Goal: Task Accomplishment & Management: Complete application form

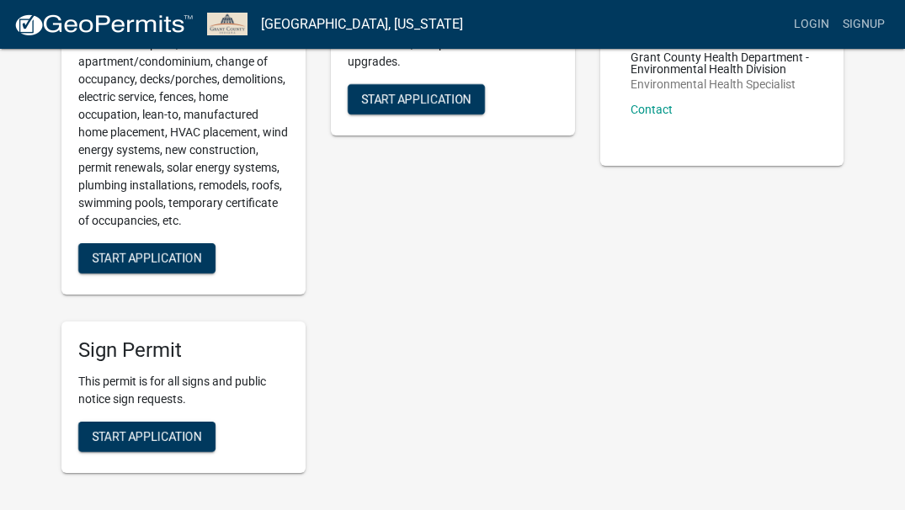
scroll to position [279, 0]
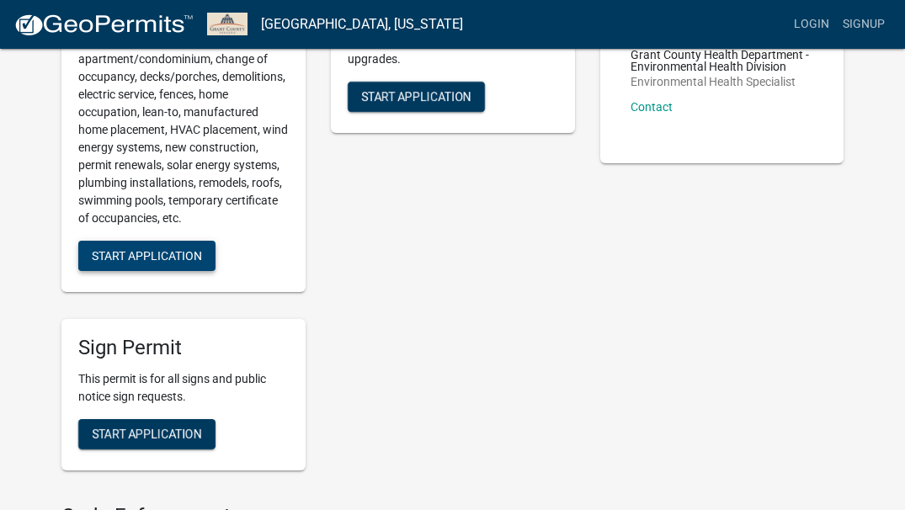
click at [137, 257] on span "Start Application" at bounding box center [147, 255] width 110 height 13
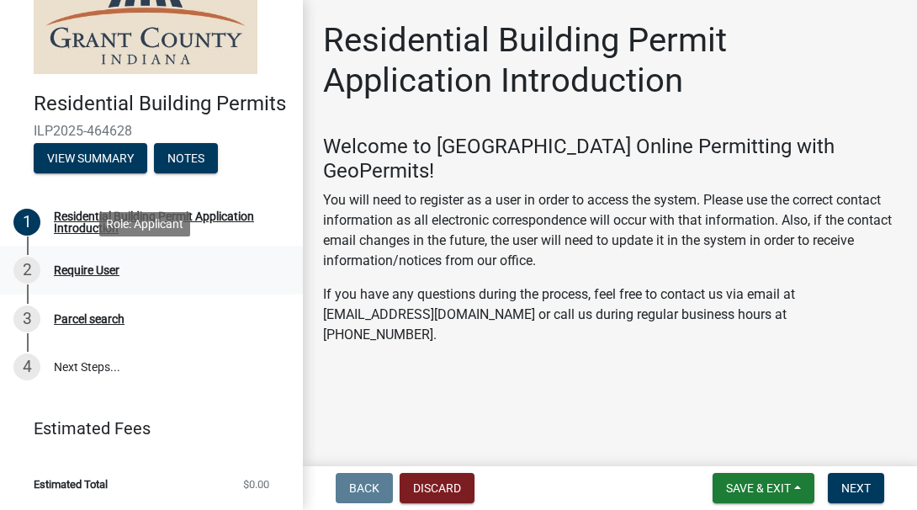
scroll to position [94, 0]
click at [860, 487] on span "Next" at bounding box center [855, 487] width 29 height 13
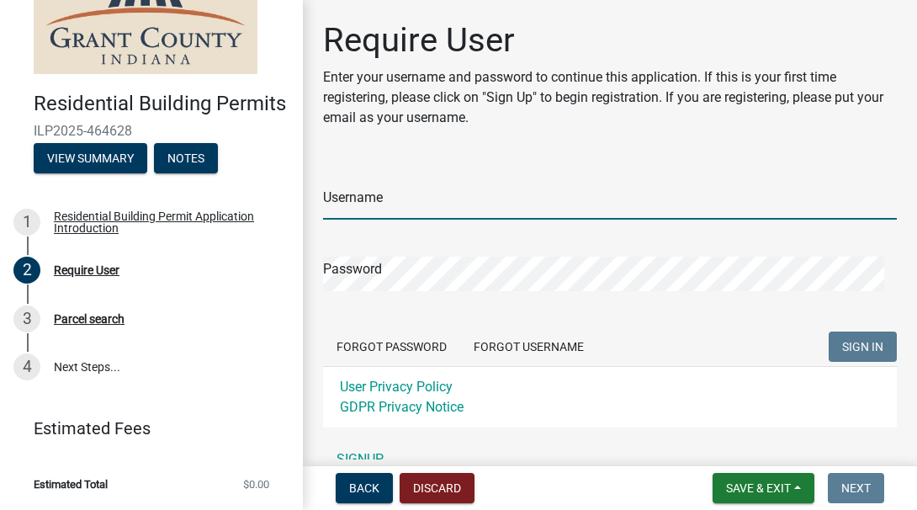
click at [623, 204] on input "Username" at bounding box center [610, 202] width 574 height 34
type input "[EMAIL_ADDRESS][DOMAIN_NAME]"
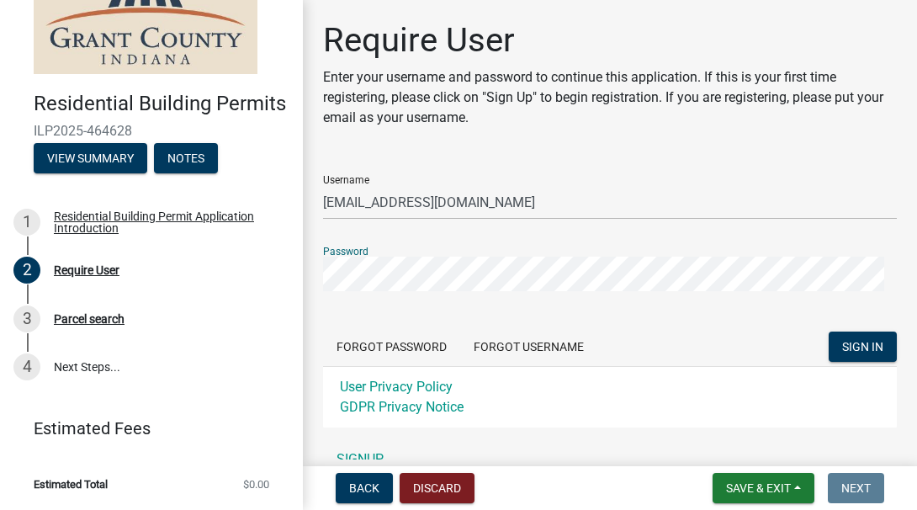
click at [829, 332] on button "SIGN IN" at bounding box center [863, 347] width 68 height 30
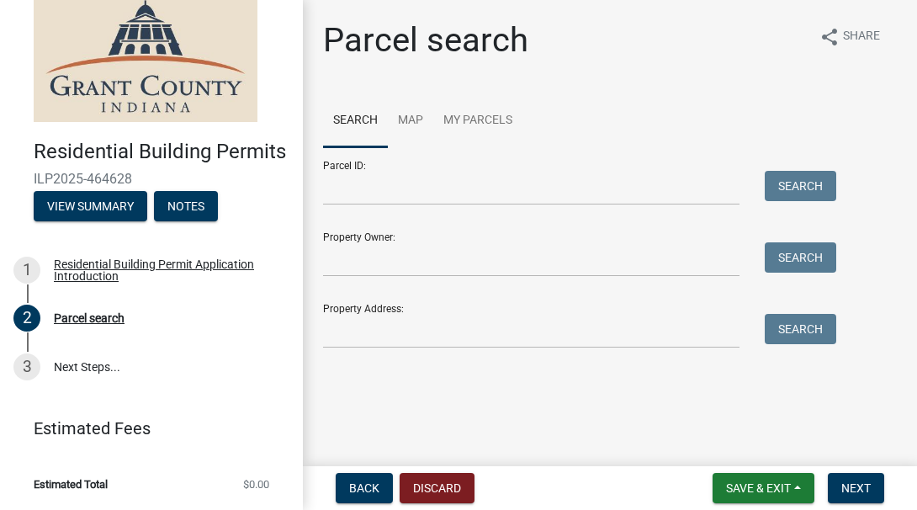
scroll to position [45, 0]
click at [466, 267] on input "Property Owner:" at bounding box center [531, 259] width 417 height 34
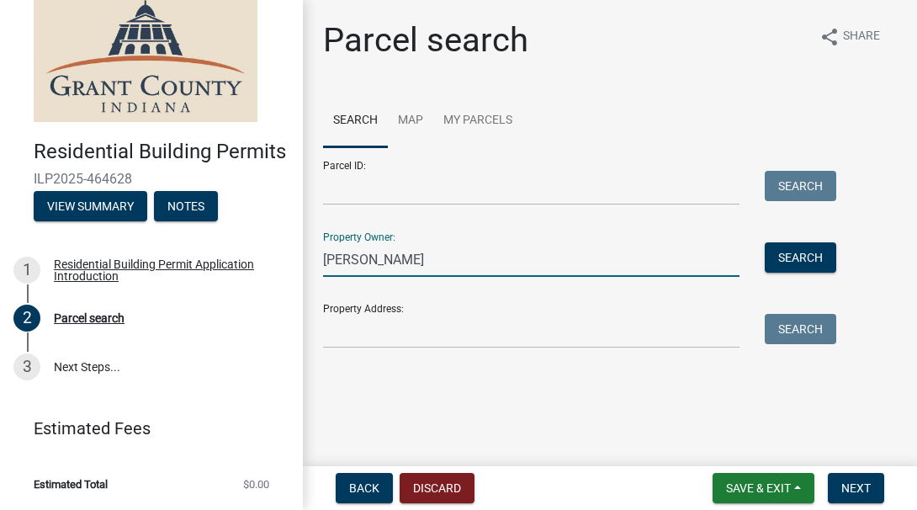
type input "[PERSON_NAME]"
click at [783, 245] on button "Search" at bounding box center [801, 257] width 72 height 30
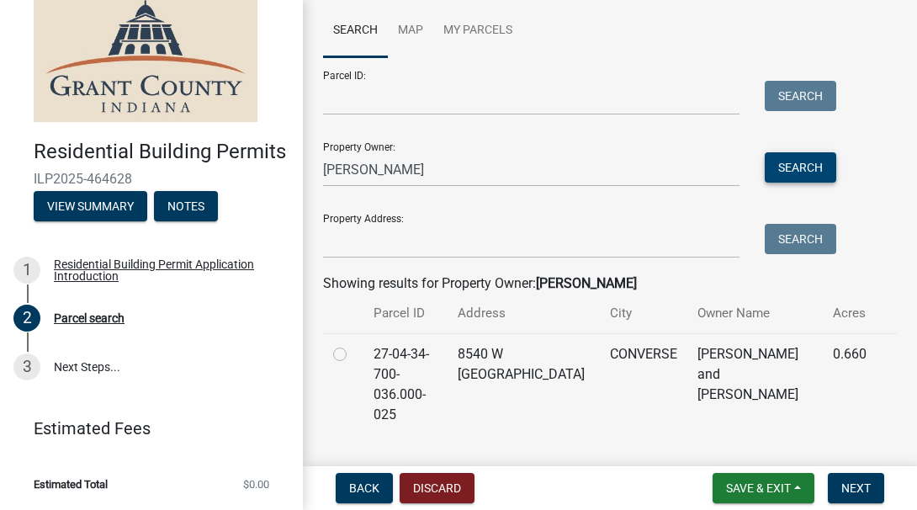
scroll to position [91, 0]
click at [353, 343] on label at bounding box center [353, 343] width 0 height 0
click at [353, 354] on input "radio" at bounding box center [358, 348] width 11 height 11
radio input "true"
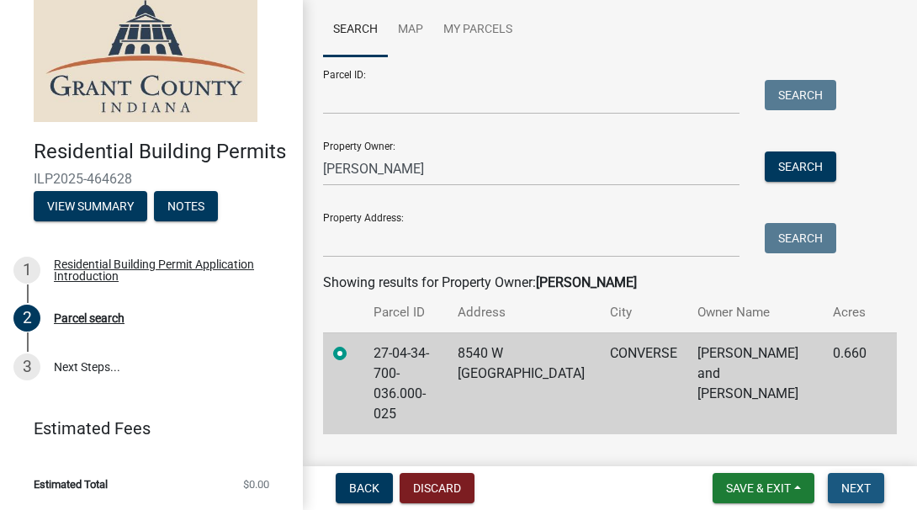
click at [849, 486] on span "Next" at bounding box center [855, 487] width 29 height 13
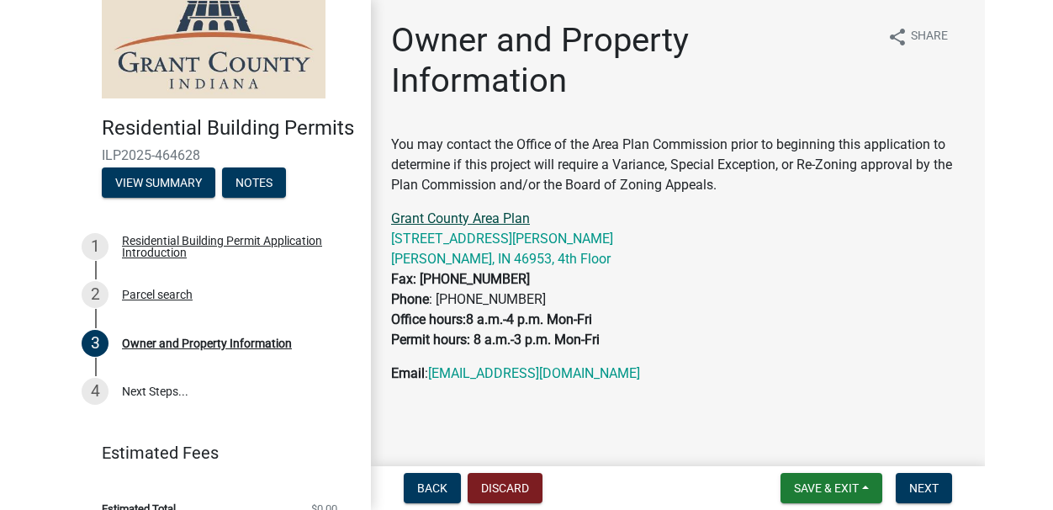
scroll to position [94, 0]
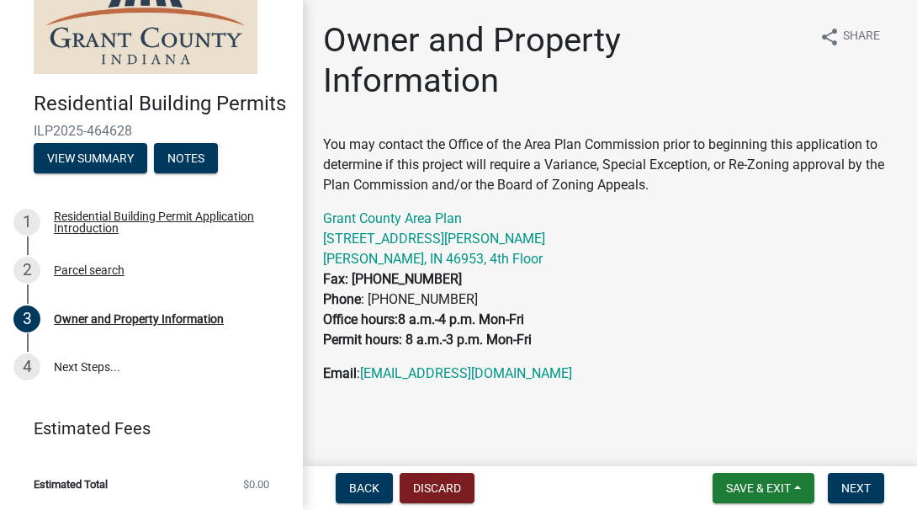
click at [3, 124] on header "Residential Building Permits ILP2025-464628 View Summary Notes" at bounding box center [151, 60] width 303 height 261
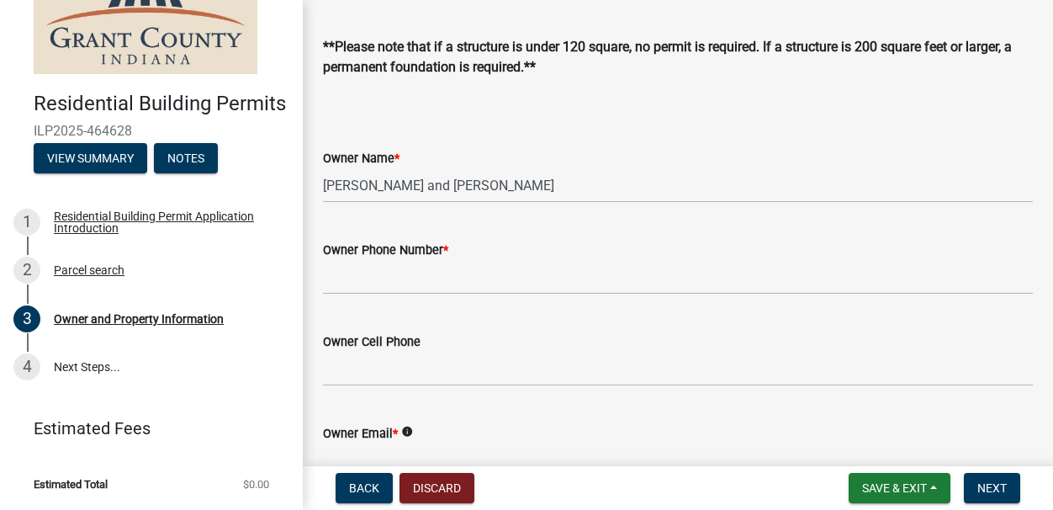
scroll to position [423, 0]
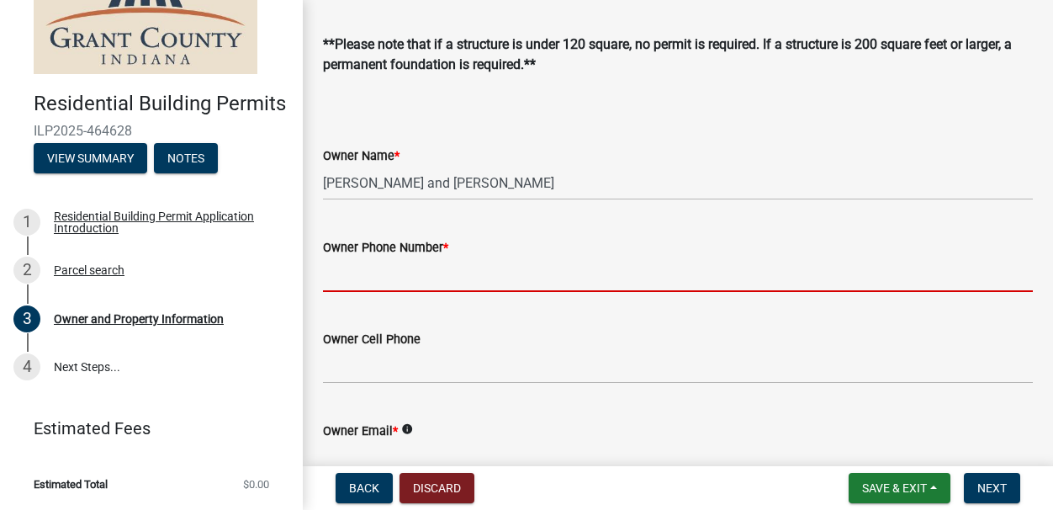
click at [469, 271] on input "Owner Phone Number *" at bounding box center [678, 274] width 710 height 34
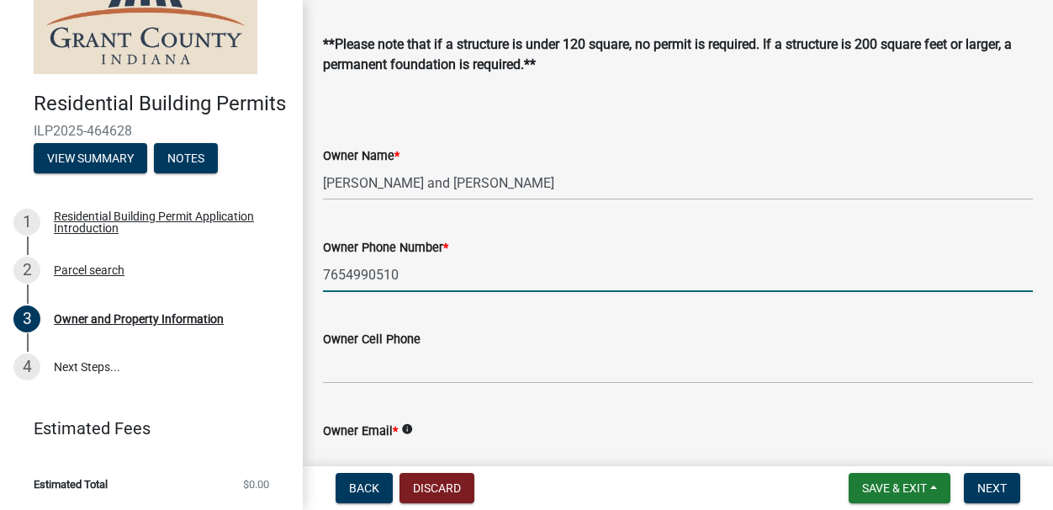
type input "7654990510"
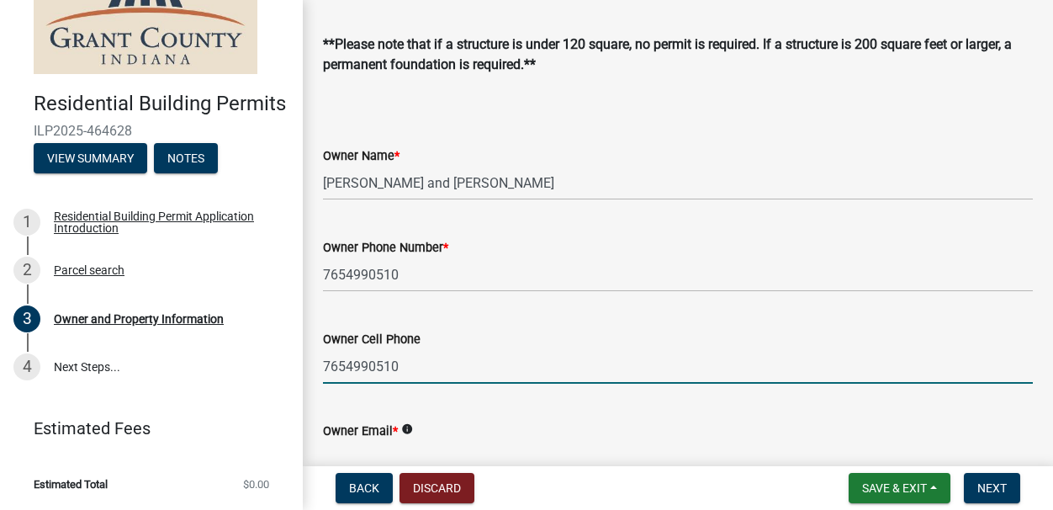
type input "7654990510"
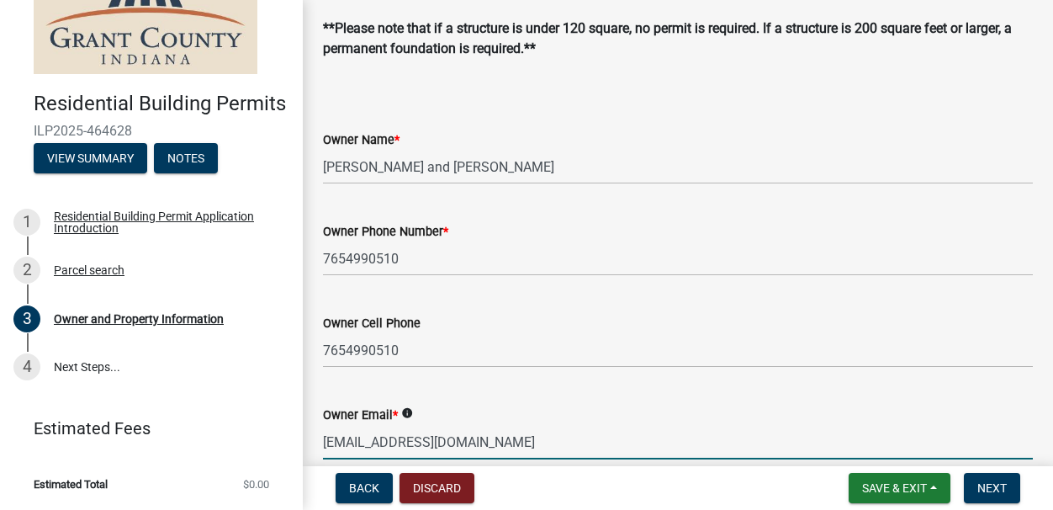
type input "[EMAIL_ADDRESS][DOMAIN_NAME]"
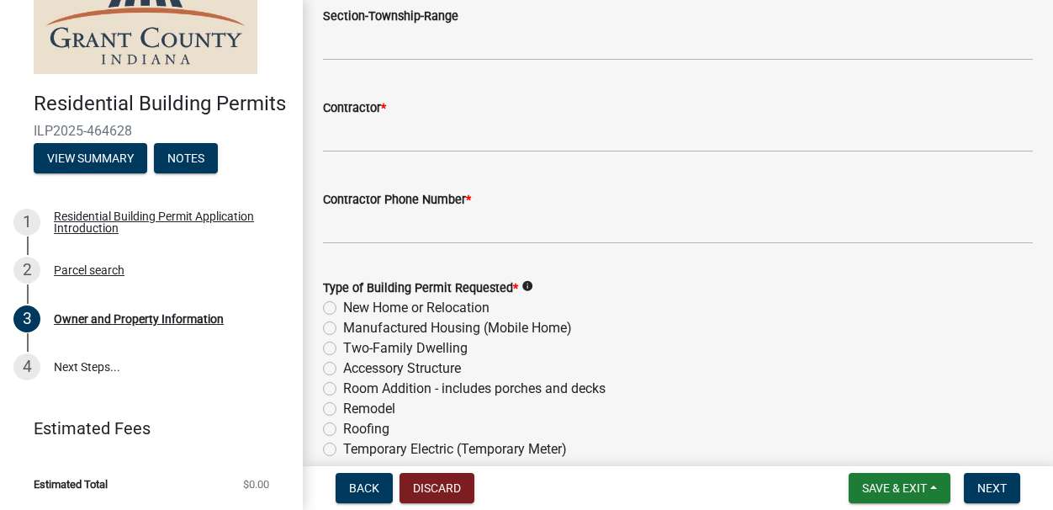
scroll to position [1854, 0]
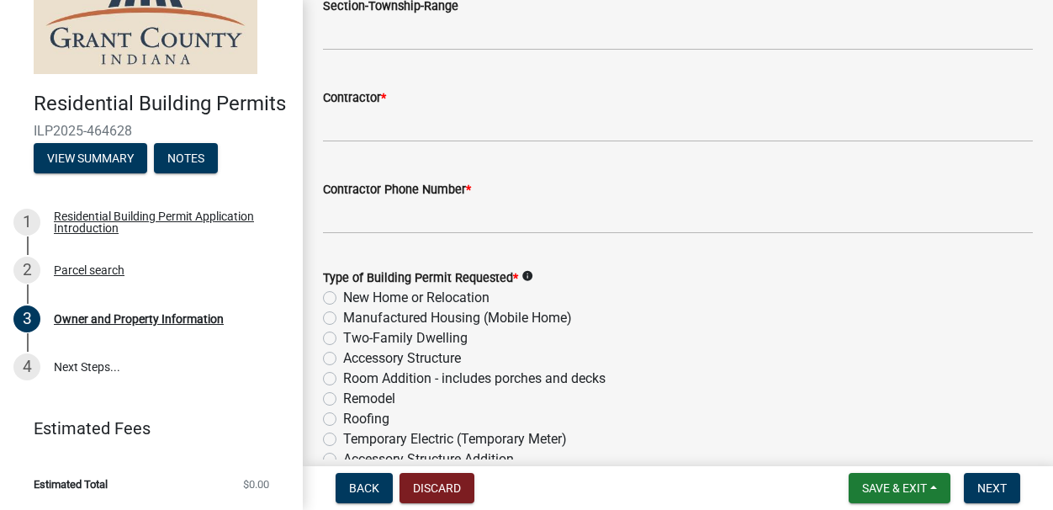
click at [343, 400] on label "Remodel" at bounding box center [369, 399] width 52 height 20
click at [343, 400] on input "Remodel" at bounding box center [348, 394] width 11 height 11
radio input "true"
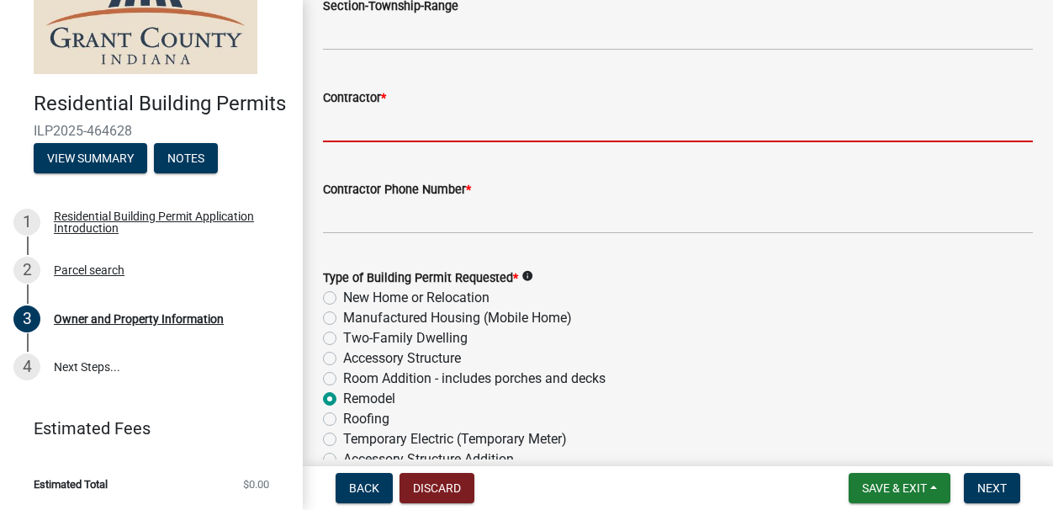
click at [379, 131] on input "Contractor *" at bounding box center [678, 125] width 710 height 34
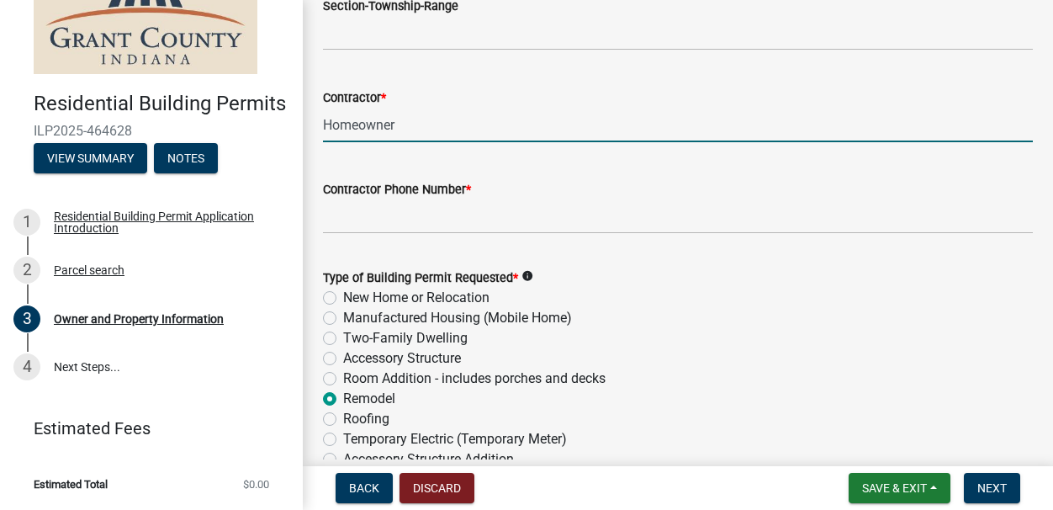
type input "Homeowner"
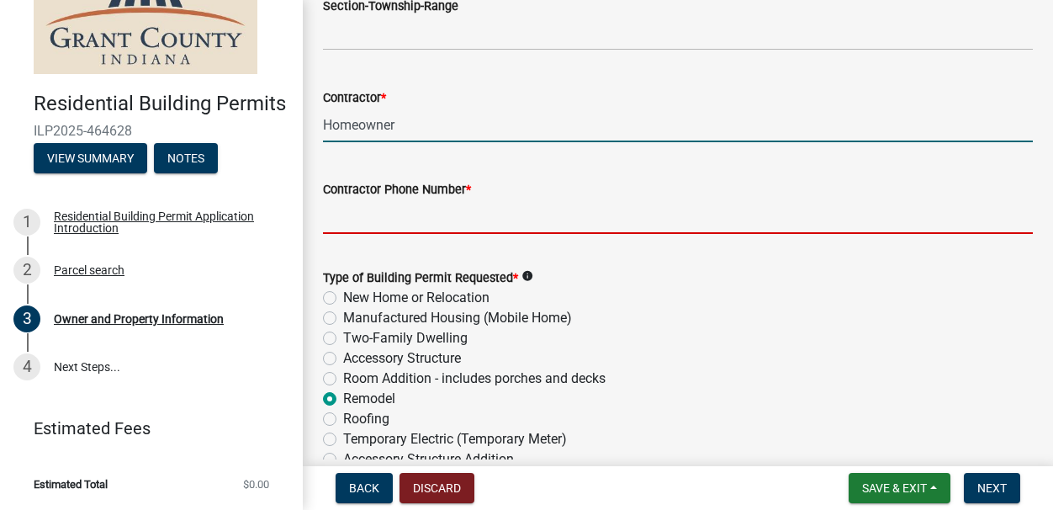
click at [441, 222] on input "Contractor Phone Number *" at bounding box center [678, 216] width 710 height 34
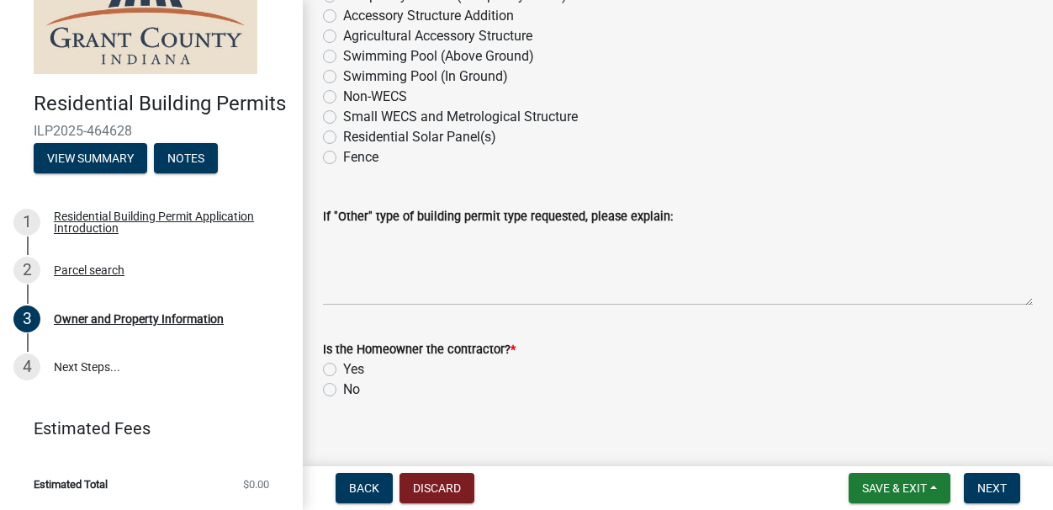
scroll to position [2299, 0]
type input "7654990510"
click at [343, 369] on label "Yes" at bounding box center [353, 368] width 21 height 20
click at [343, 369] on input "Yes" at bounding box center [348, 363] width 11 height 11
radio input "true"
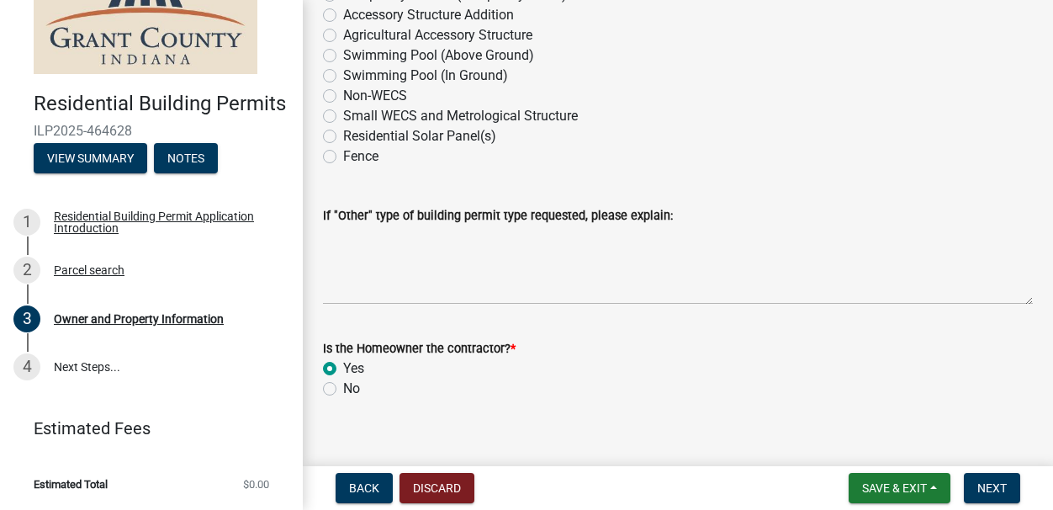
scroll to position [2318, 0]
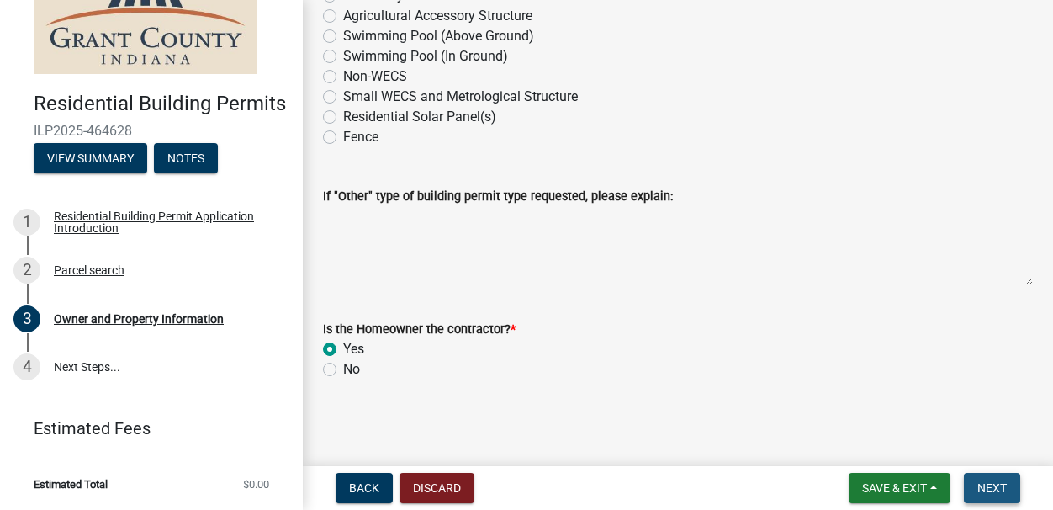
click at [904, 488] on span "Next" at bounding box center [992, 487] width 29 height 13
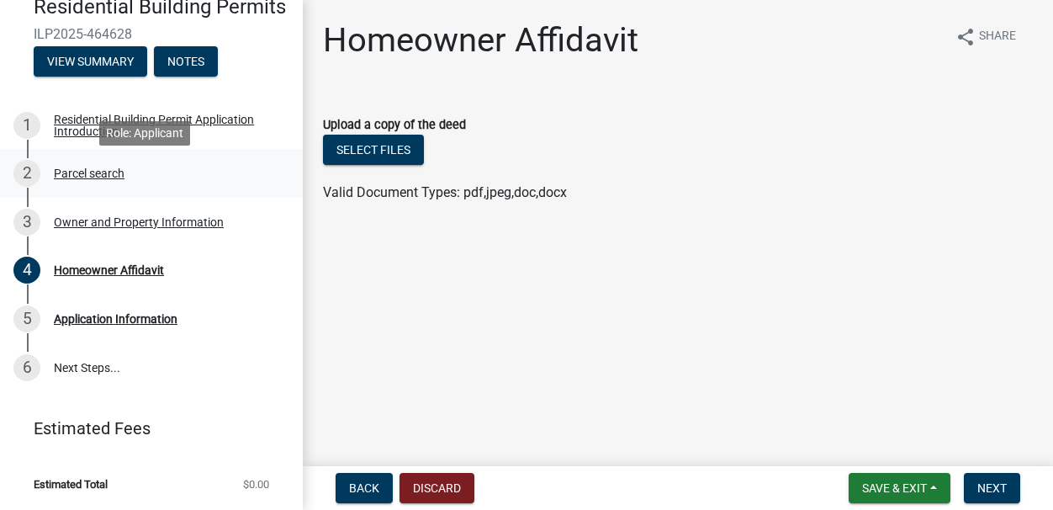
scroll to position [191, 0]
click at [401, 156] on button "Select files" at bounding box center [373, 150] width 101 height 30
click at [354, 152] on button "Select files" at bounding box center [373, 150] width 101 height 30
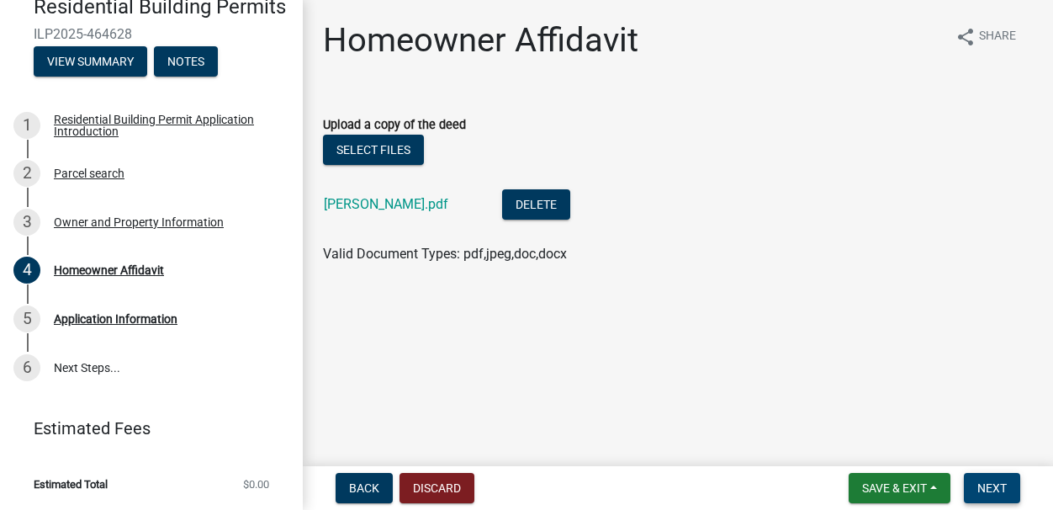
click at [904, 492] on button "Next" at bounding box center [992, 488] width 56 height 30
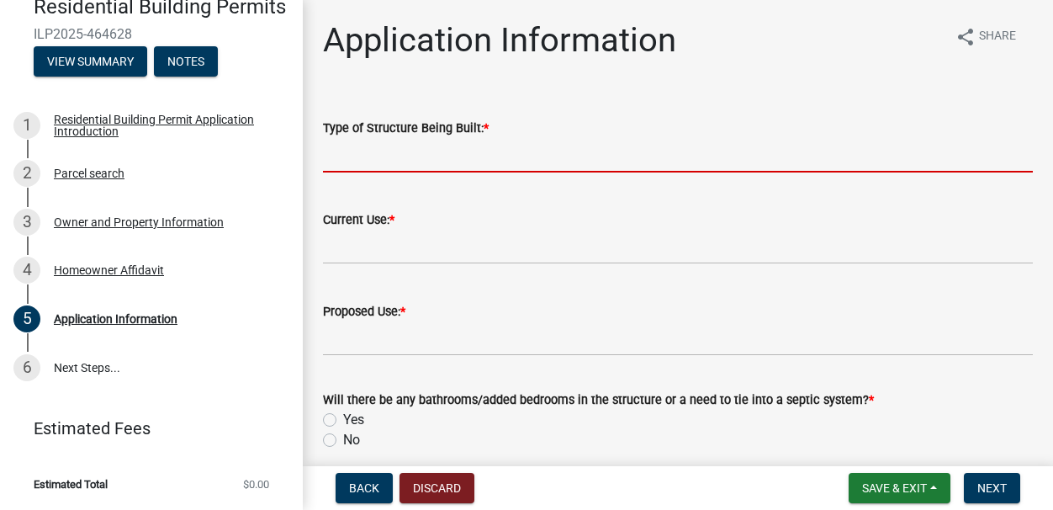
click at [449, 157] on input "Type of Structure Being Built: *" at bounding box center [678, 155] width 710 height 34
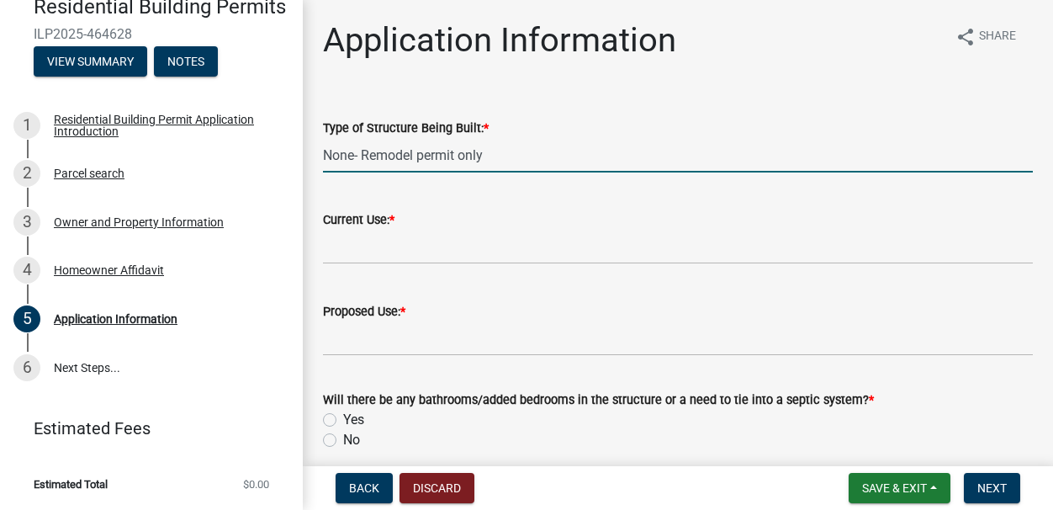
type input "None- Remodel permit only"
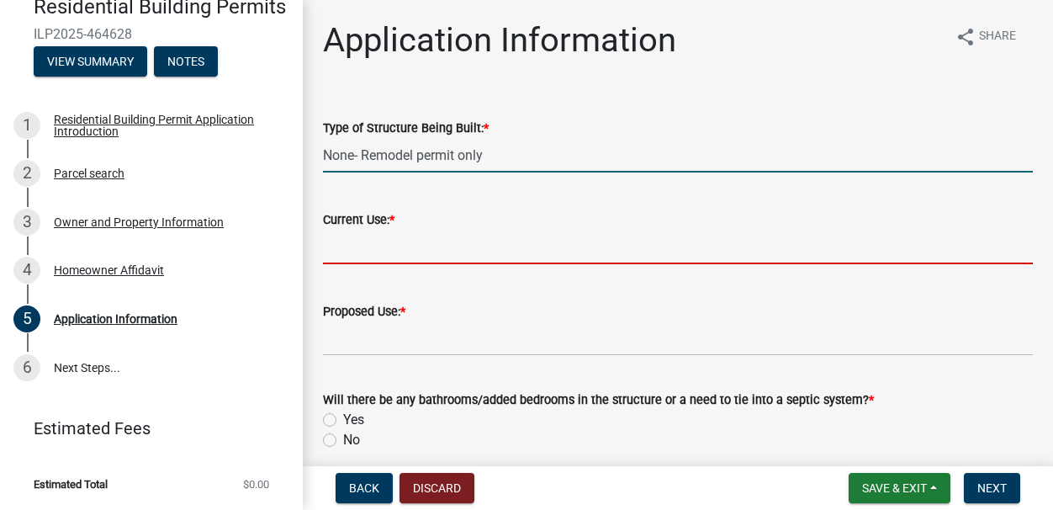
click at [417, 247] on input "Current Use: *" at bounding box center [678, 247] width 710 height 34
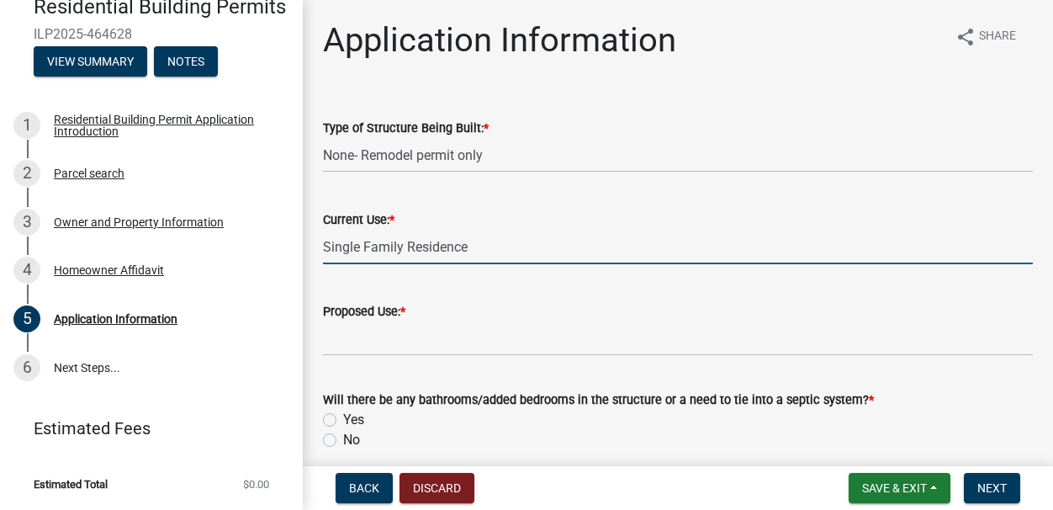
type input "Single Family Residence"
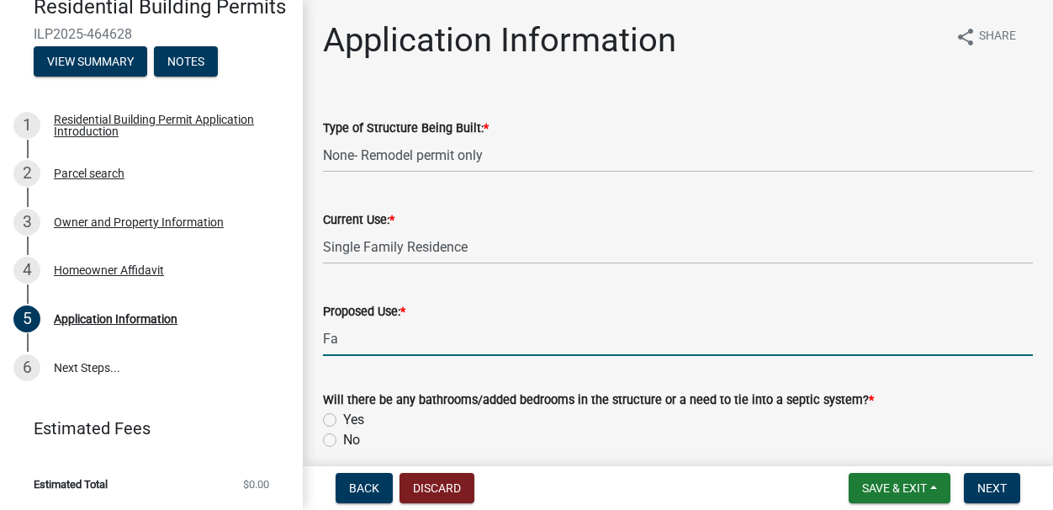
type input "F"
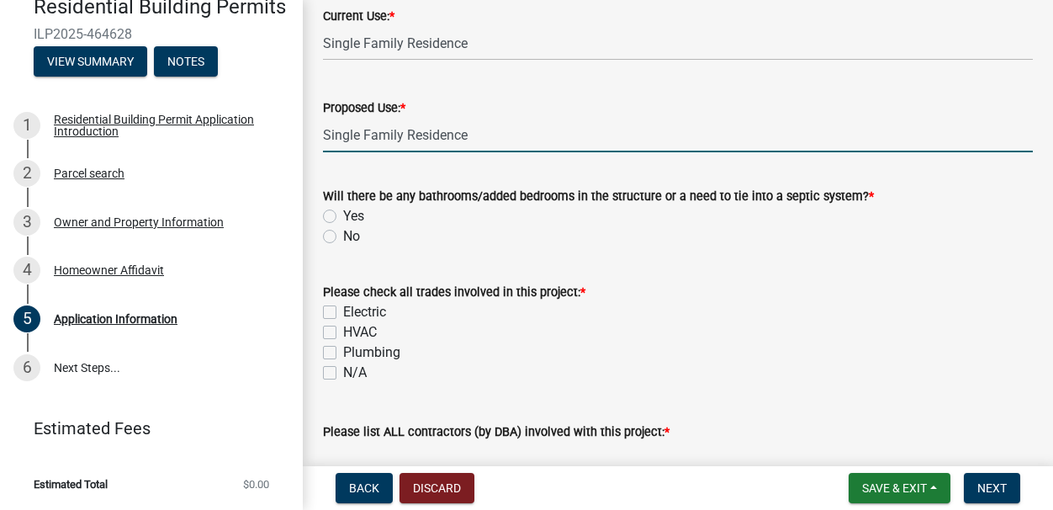
scroll to position [205, 0]
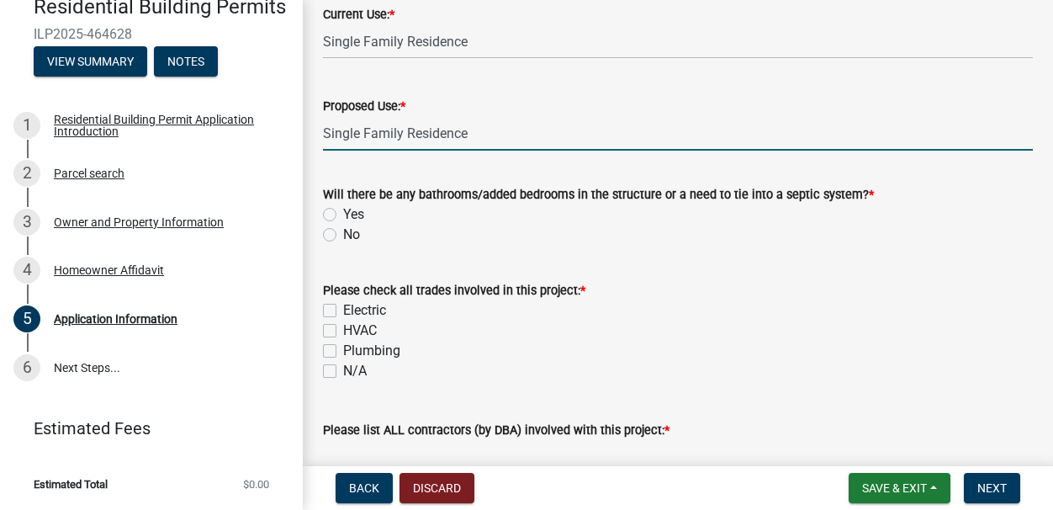
type input "Single Family Residence"
drag, startPoint x: 329, startPoint y: 236, endPoint x: 365, endPoint y: 319, distance: 90.8
click at [343, 236] on label "No" at bounding box center [351, 235] width 17 height 20
click at [343, 236] on input "No" at bounding box center [348, 230] width 11 height 11
radio input "true"
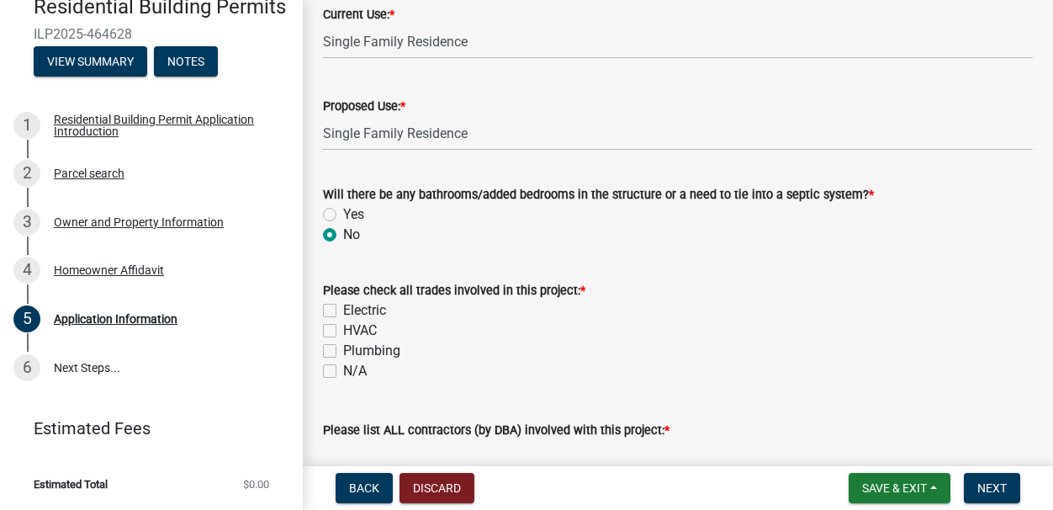
click at [343, 313] on label "Electric" at bounding box center [364, 310] width 43 height 20
click at [343, 311] on input "Electric" at bounding box center [348, 305] width 11 height 11
checkbox input "true"
checkbox input "false"
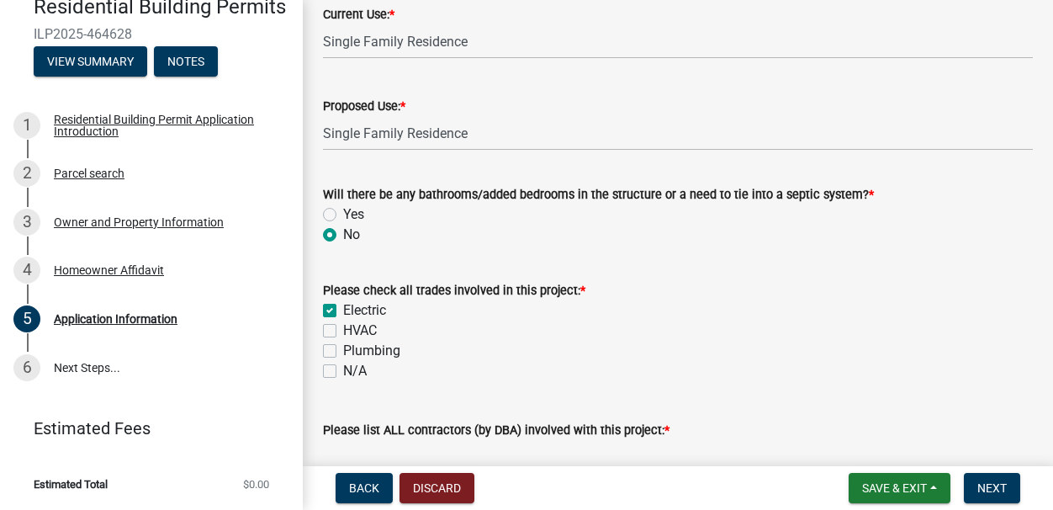
checkbox input "false"
click at [343, 334] on label "HVAC" at bounding box center [360, 331] width 34 height 20
click at [343, 332] on input "HVAC" at bounding box center [348, 326] width 11 height 11
checkbox input "true"
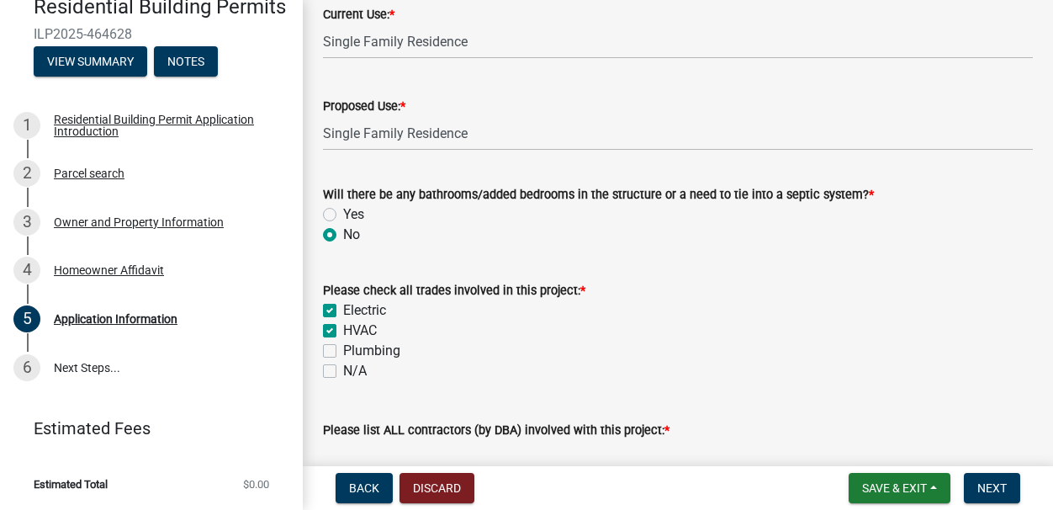
checkbox input "true"
checkbox input "false"
drag, startPoint x: 329, startPoint y: 348, endPoint x: 339, endPoint y: 363, distance: 18.2
click at [343, 348] on label "Plumbing" at bounding box center [371, 351] width 57 height 20
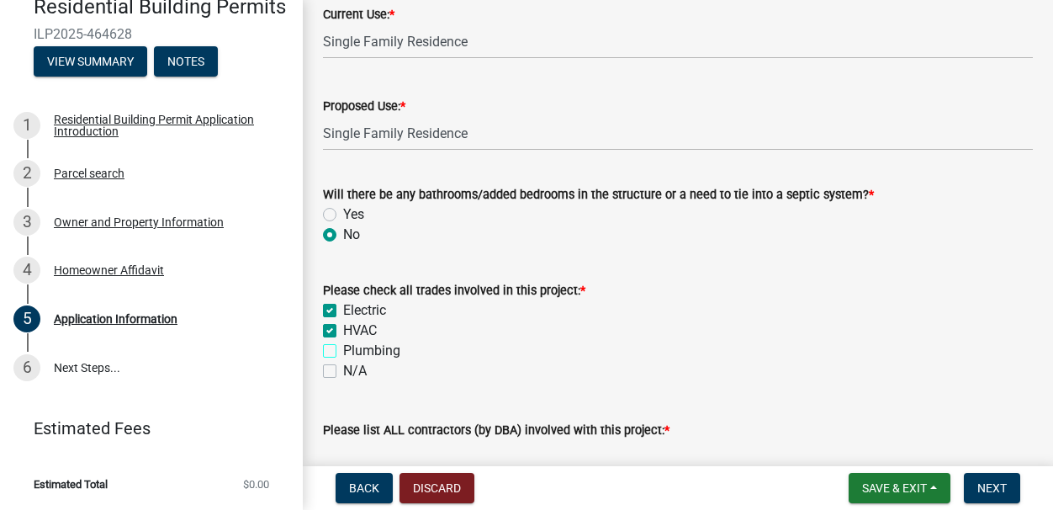
click at [343, 348] on input "Plumbing" at bounding box center [348, 346] width 11 height 11
checkbox input "true"
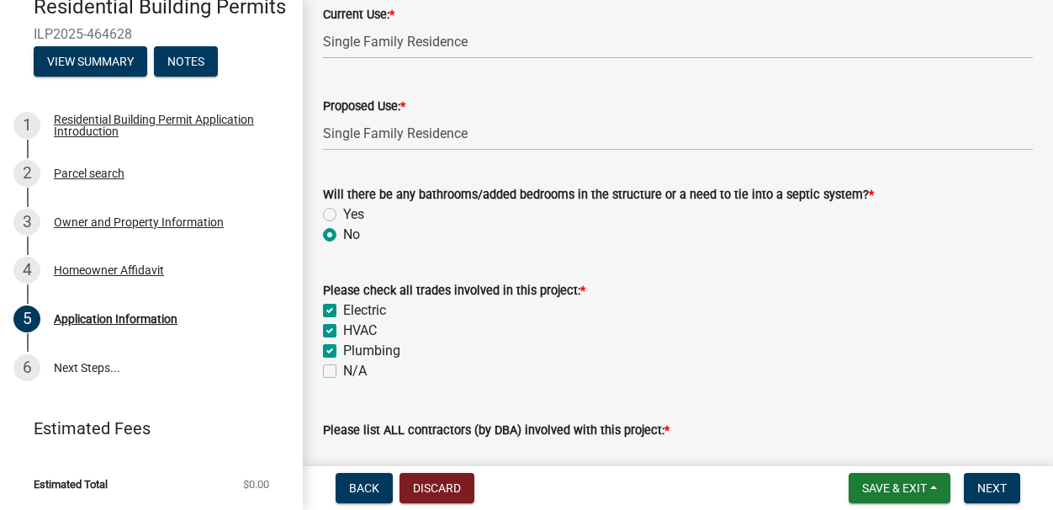
checkbox input "false"
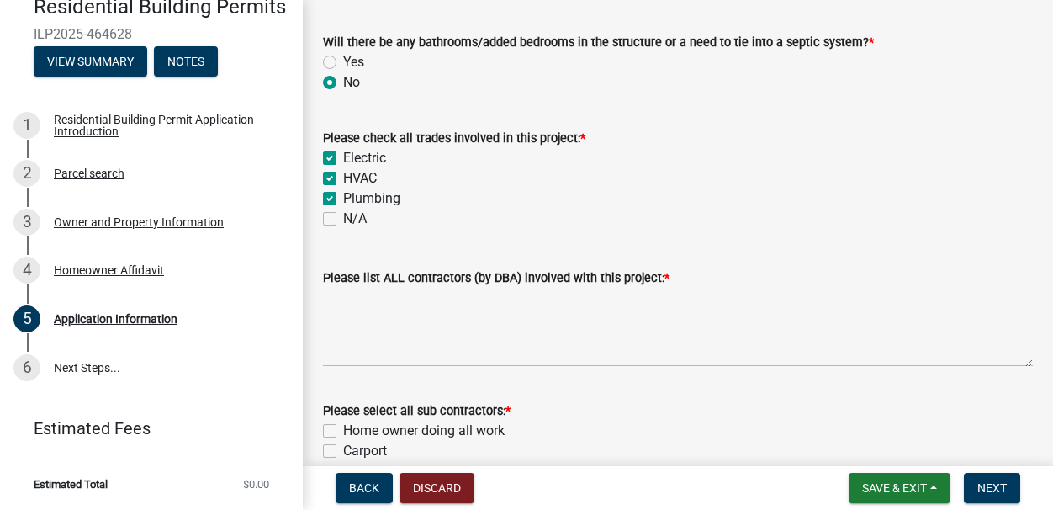
scroll to position [358, 0]
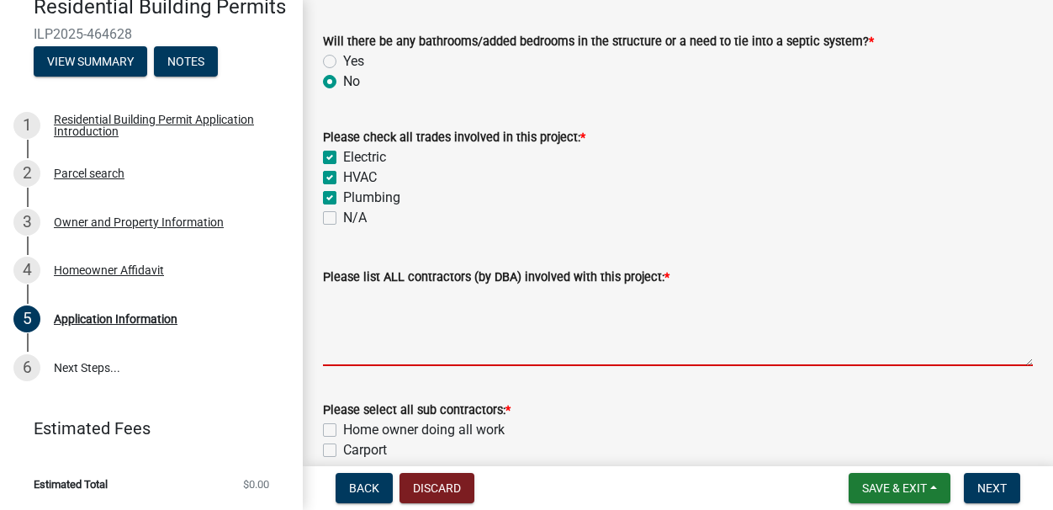
click at [385, 349] on textarea "Please list ALL contractors (by DBA) involved with this project: *" at bounding box center [678, 326] width 710 height 79
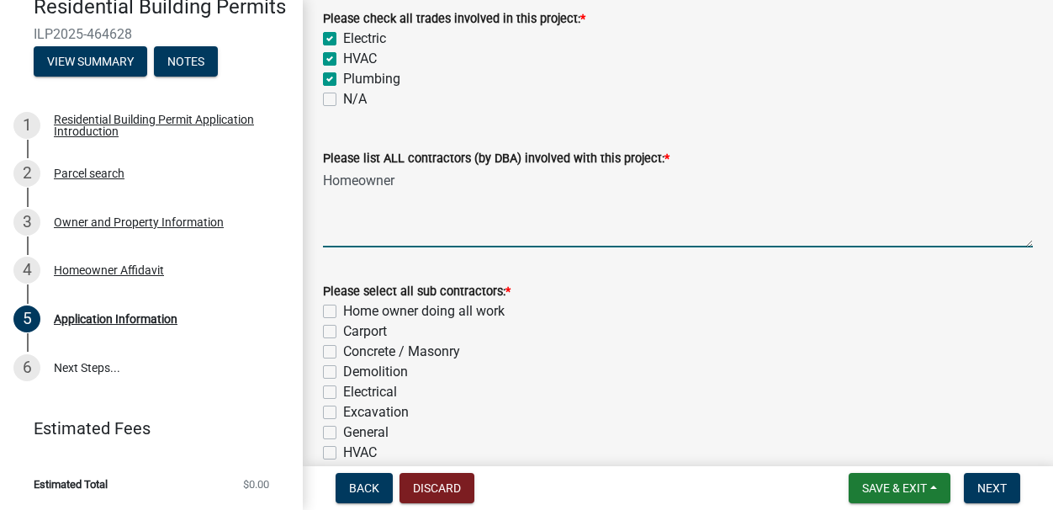
scroll to position [499, 0]
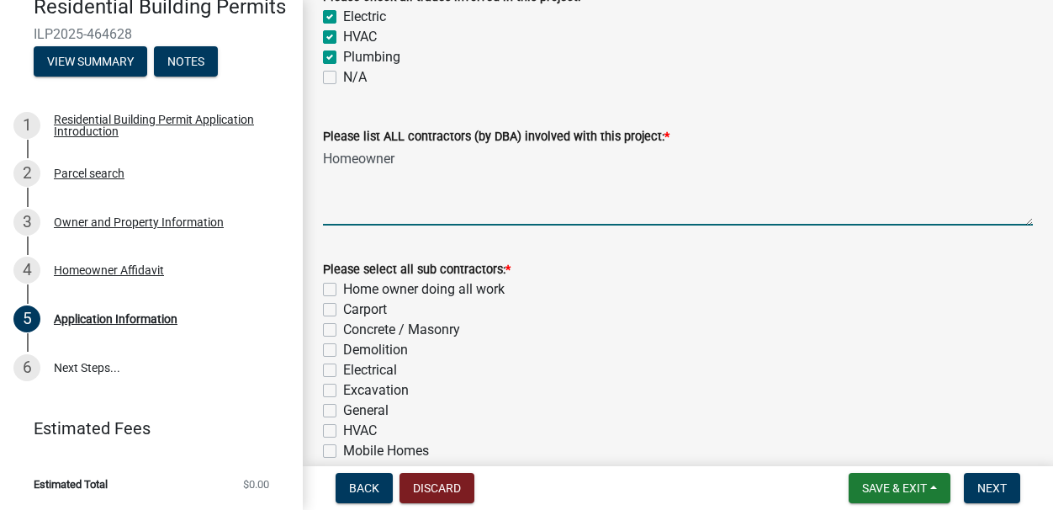
type textarea "Homeowner"
click at [343, 290] on label "Home owner doing all work" at bounding box center [424, 289] width 162 height 20
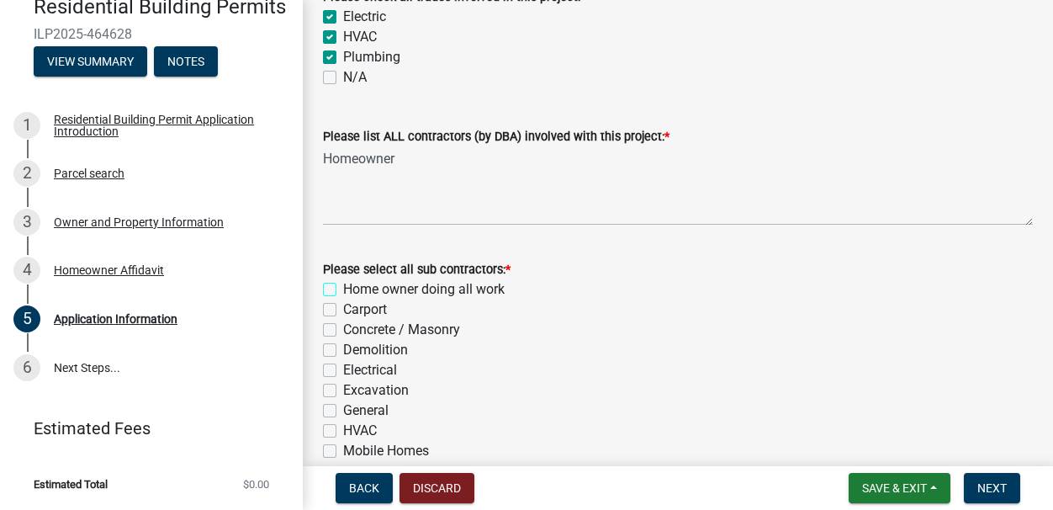
click at [343, 290] on input "Home owner doing all work" at bounding box center [348, 284] width 11 height 11
checkbox input "true"
checkbox input "false"
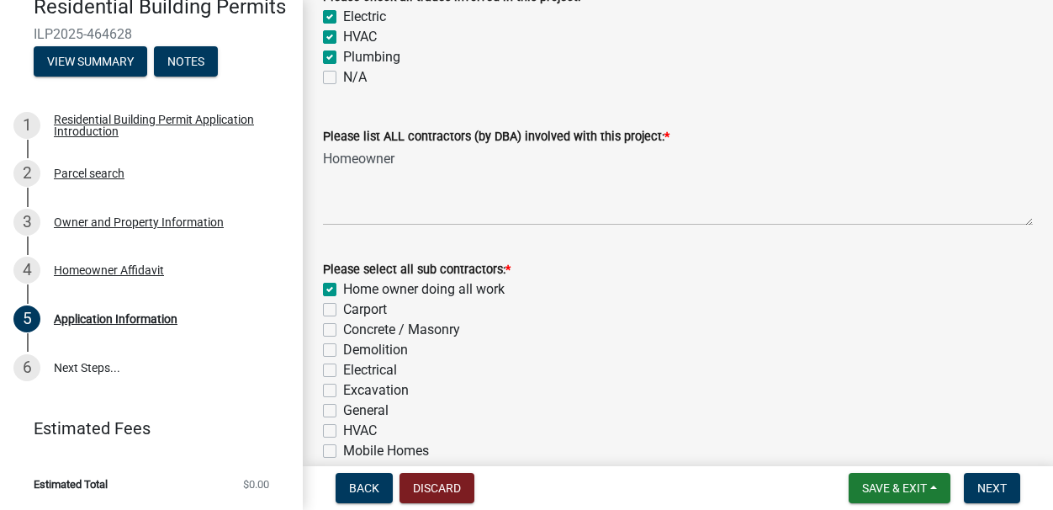
checkbox input "false"
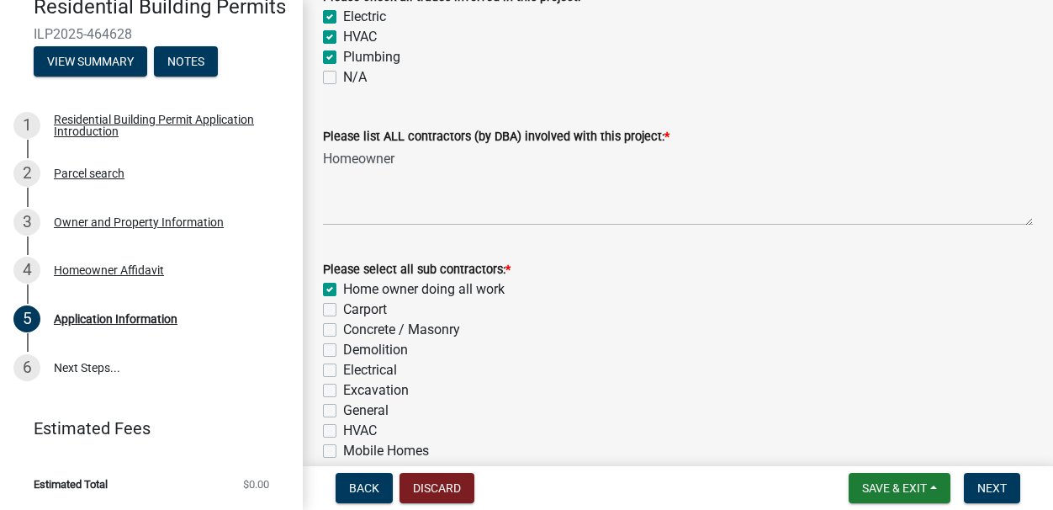
checkbox input "false"
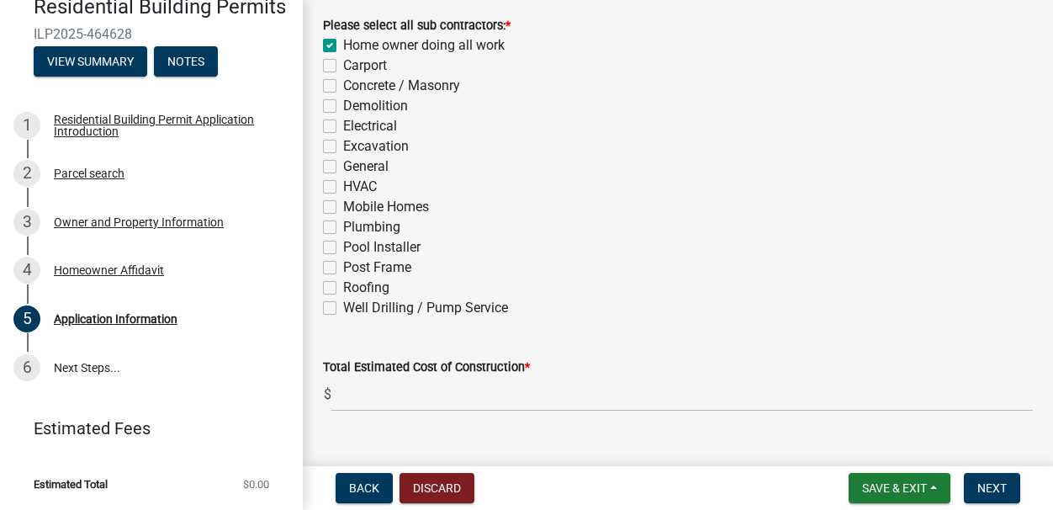
scroll to position [776, 0]
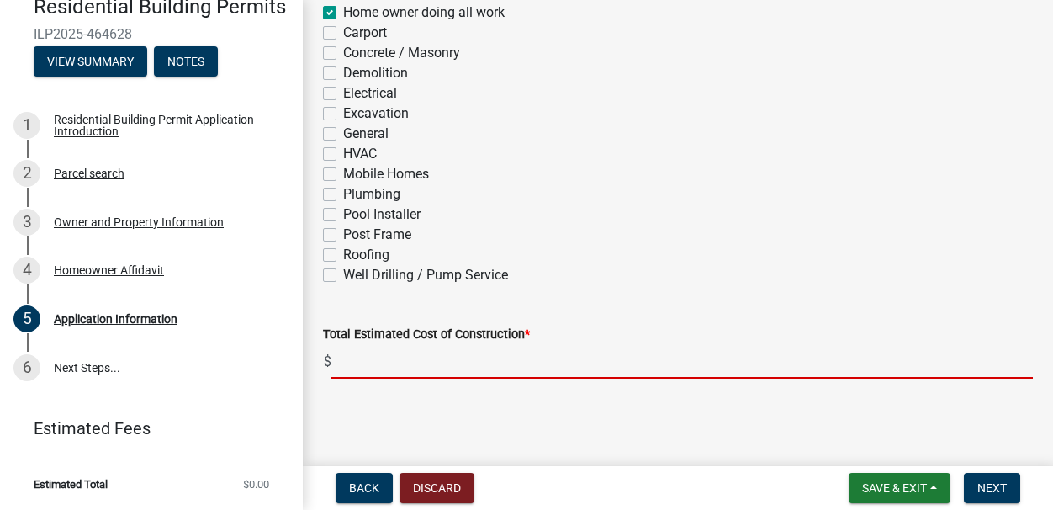
click at [509, 369] on input "text" at bounding box center [683, 361] width 702 height 34
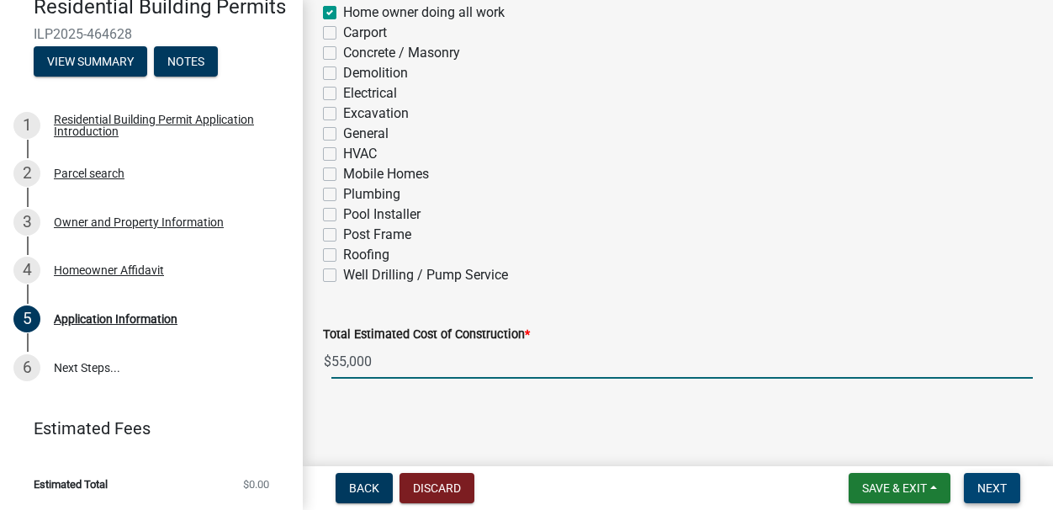
type input "55000"
click at [904, 486] on span "Next" at bounding box center [992, 487] width 29 height 13
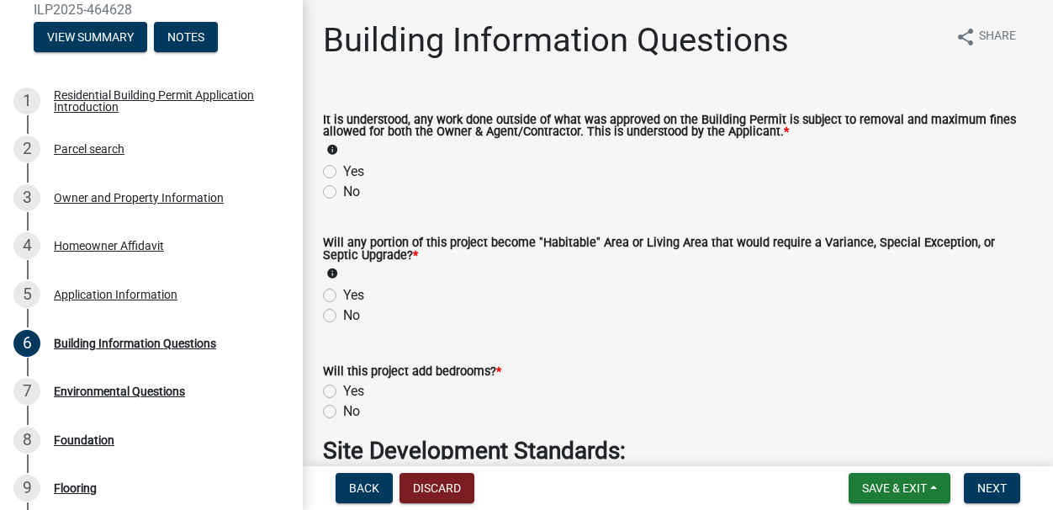
click at [343, 172] on label "Yes" at bounding box center [353, 172] width 21 height 20
click at [343, 172] on input "Yes" at bounding box center [348, 167] width 11 height 11
radio input "true"
click at [343, 316] on label "No" at bounding box center [351, 315] width 17 height 20
click at [343, 316] on input "No" at bounding box center [348, 310] width 11 height 11
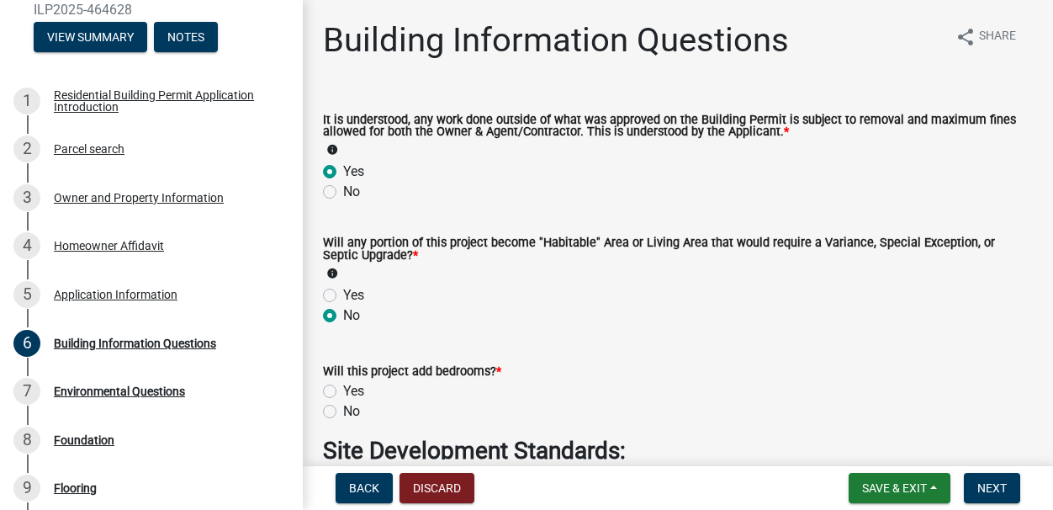
radio input "true"
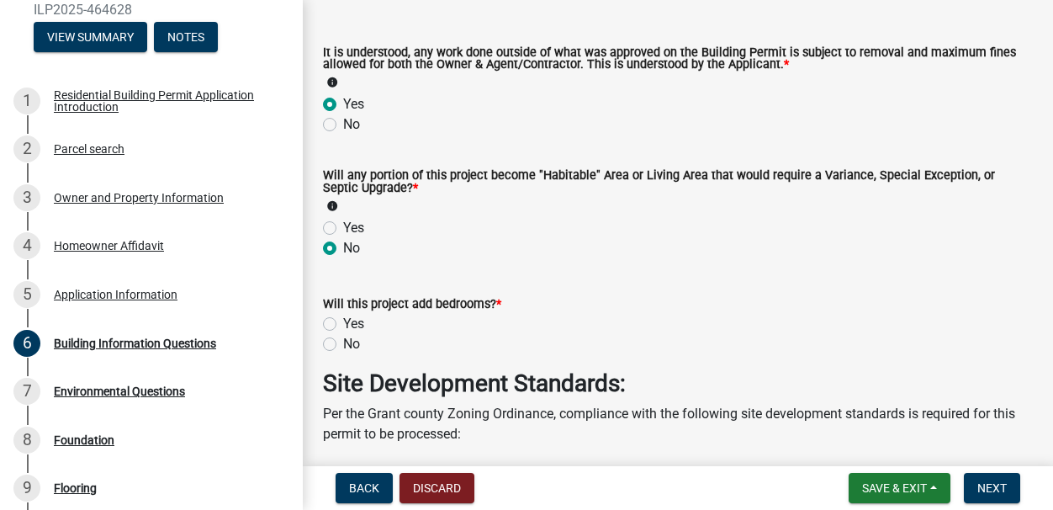
scroll to position [361, 0]
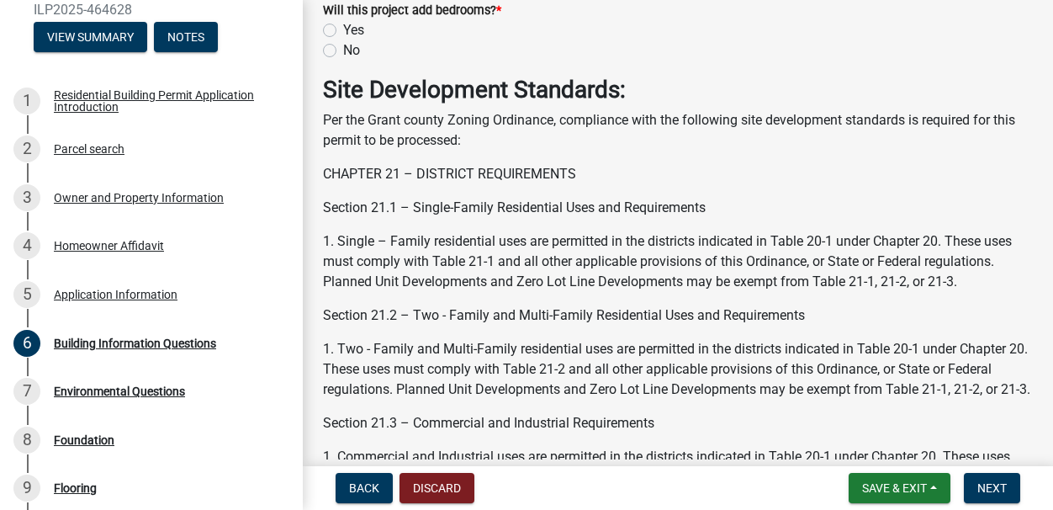
click at [343, 50] on label "No" at bounding box center [351, 50] width 17 height 20
click at [343, 50] on input "No" at bounding box center [348, 45] width 11 height 11
radio input "true"
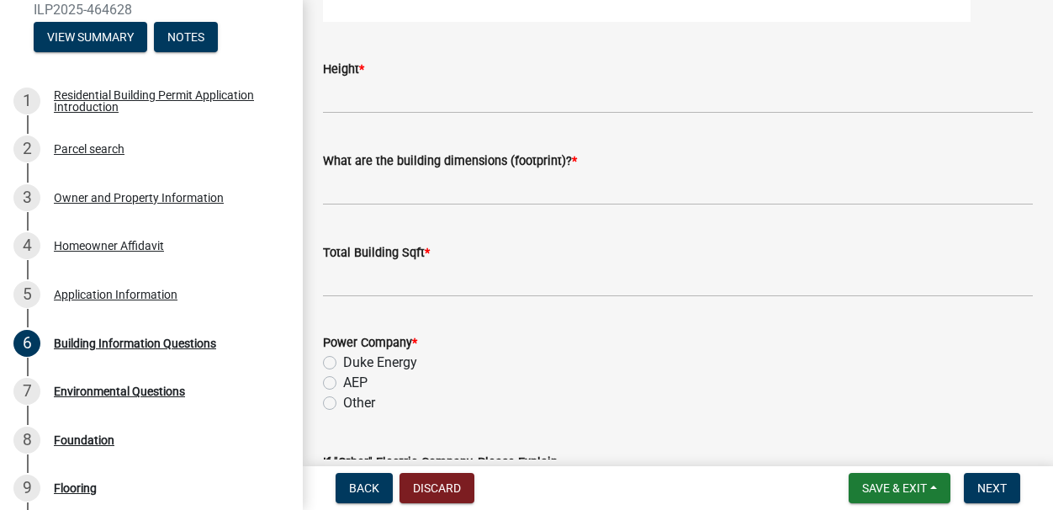
scroll to position [3502, 0]
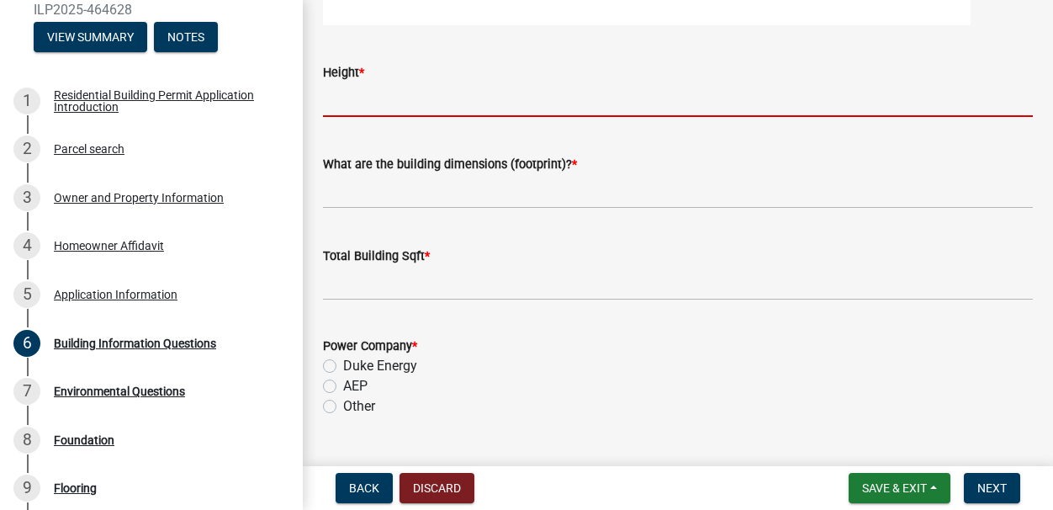
click at [341, 117] on input "Height *" at bounding box center [678, 99] width 710 height 34
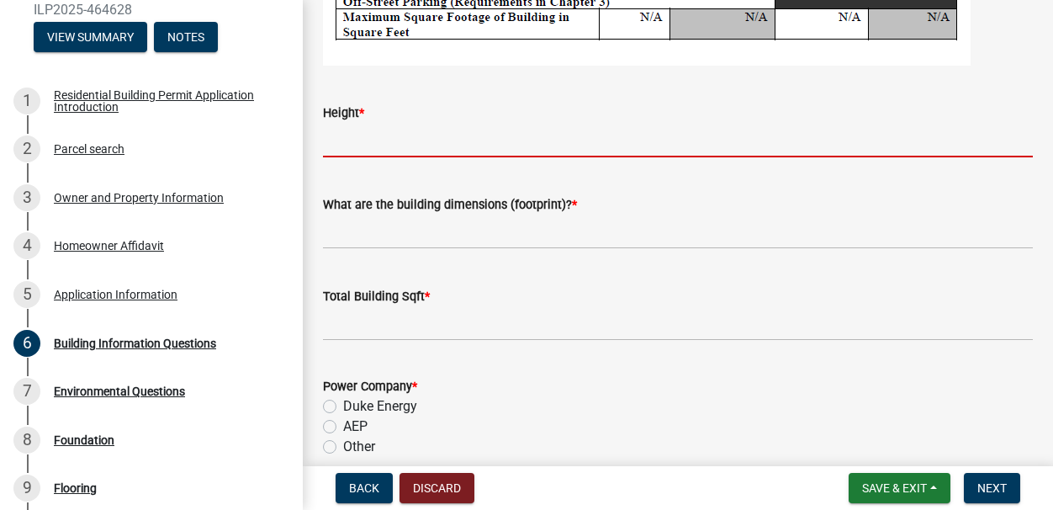
scroll to position [3464, 0]
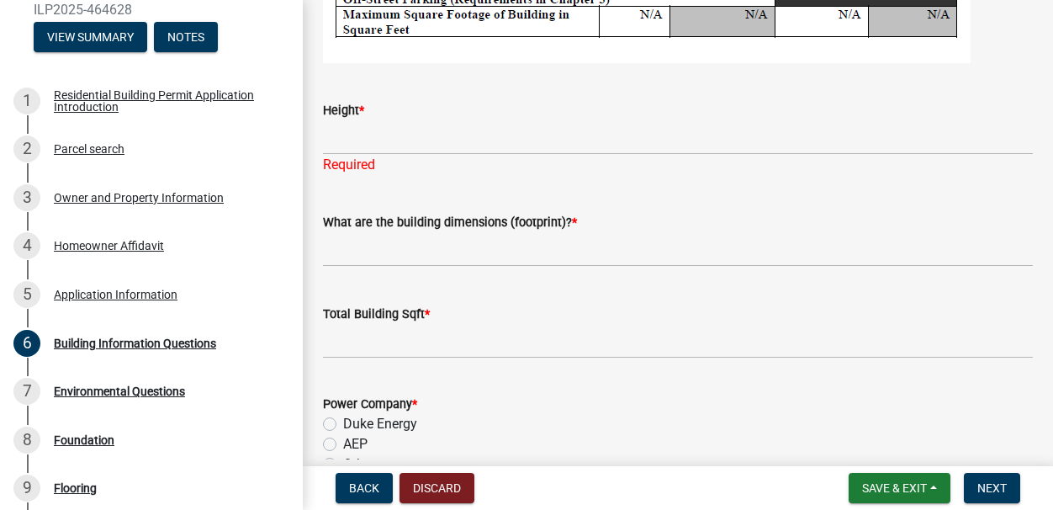
click at [331, 447] on div "Power Company * Duke Energy AEP Other" at bounding box center [678, 434] width 710 height 81
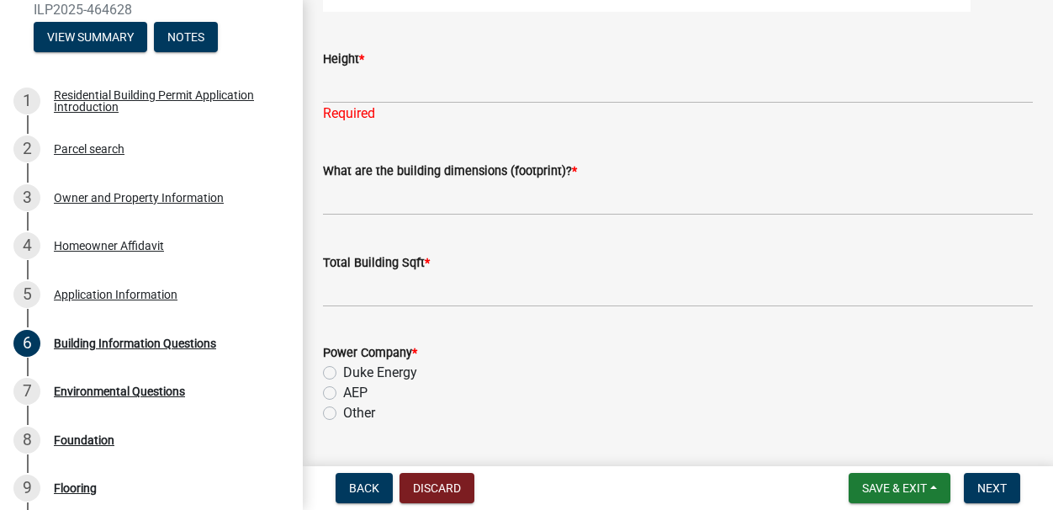
scroll to position [3545, 0]
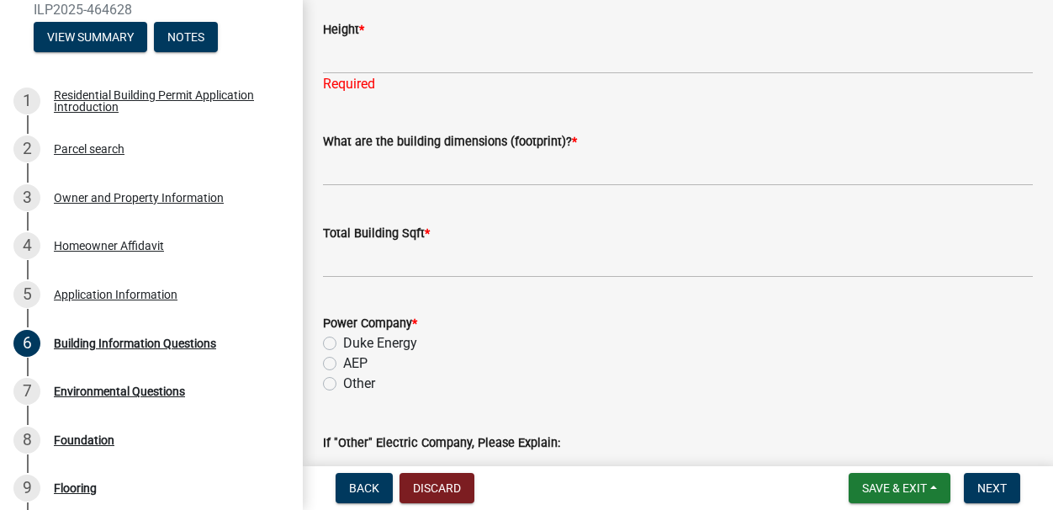
click at [343, 374] on label "AEP" at bounding box center [355, 363] width 24 height 20
click at [343, 364] on input "AEP" at bounding box center [348, 358] width 11 height 11
radio input "true"
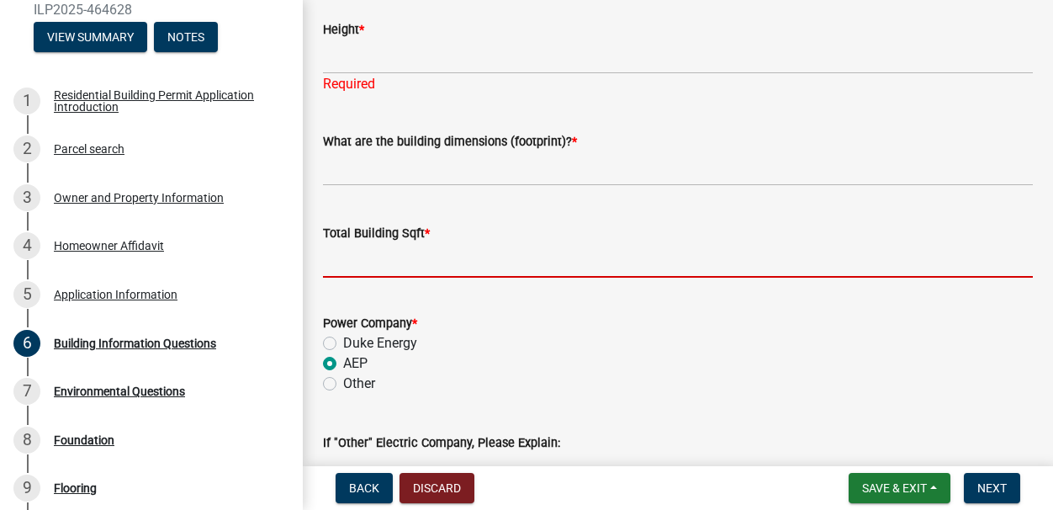
click at [354, 278] on input "text" at bounding box center [678, 260] width 710 height 34
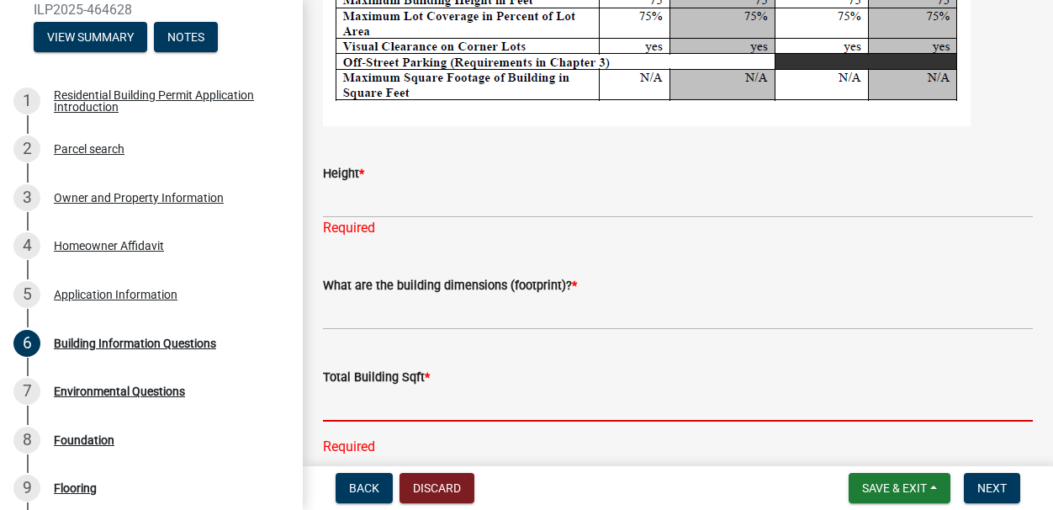
scroll to position [3549, 0]
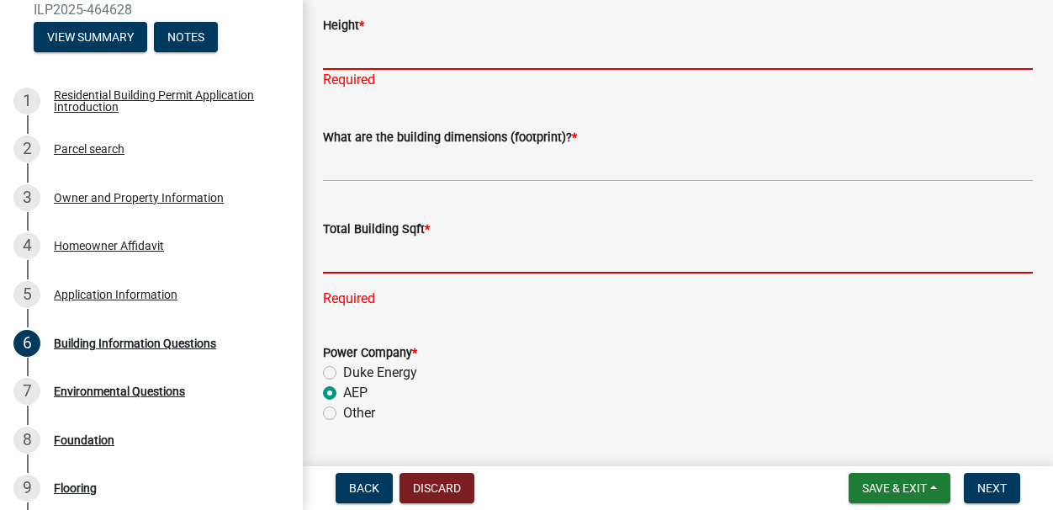
click at [357, 70] on input "Height *" at bounding box center [678, 52] width 710 height 34
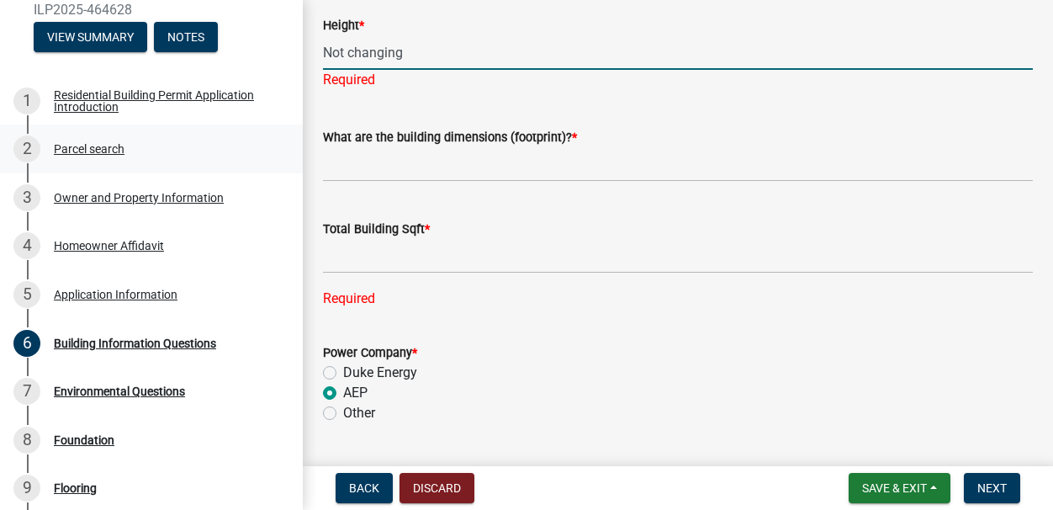
type input "Not changing"
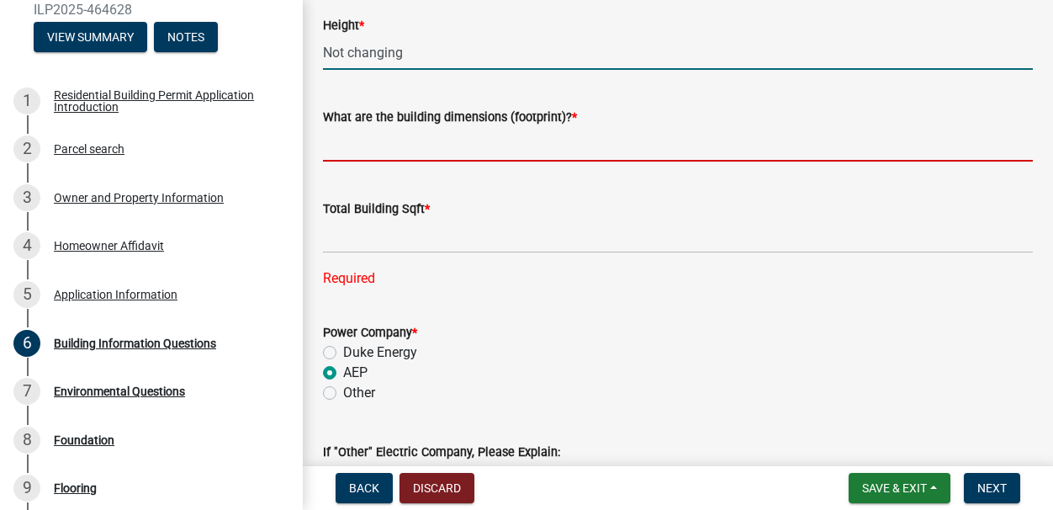
click at [459, 162] on input "What are the building dimensions (footprint)? *" at bounding box center [678, 144] width 710 height 34
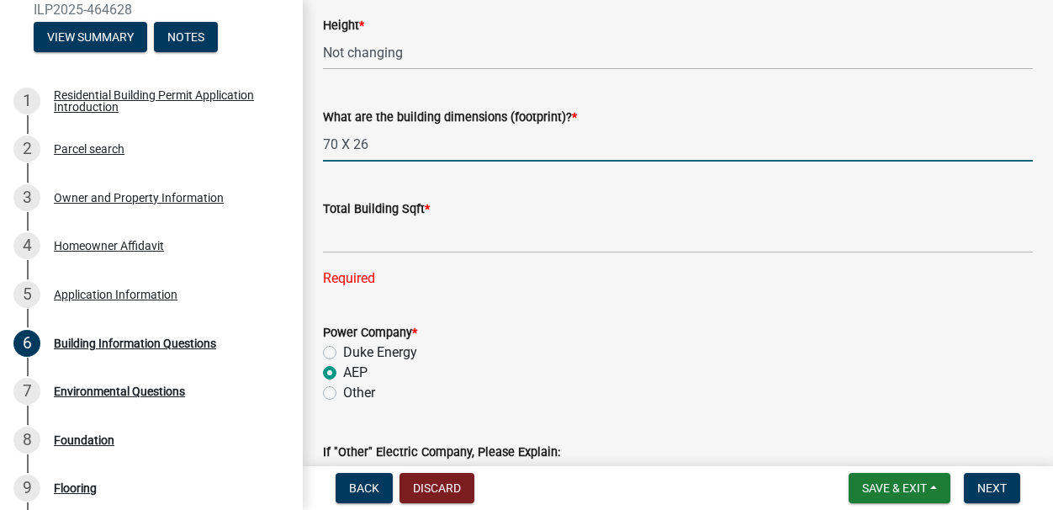
type input "70 X 26"
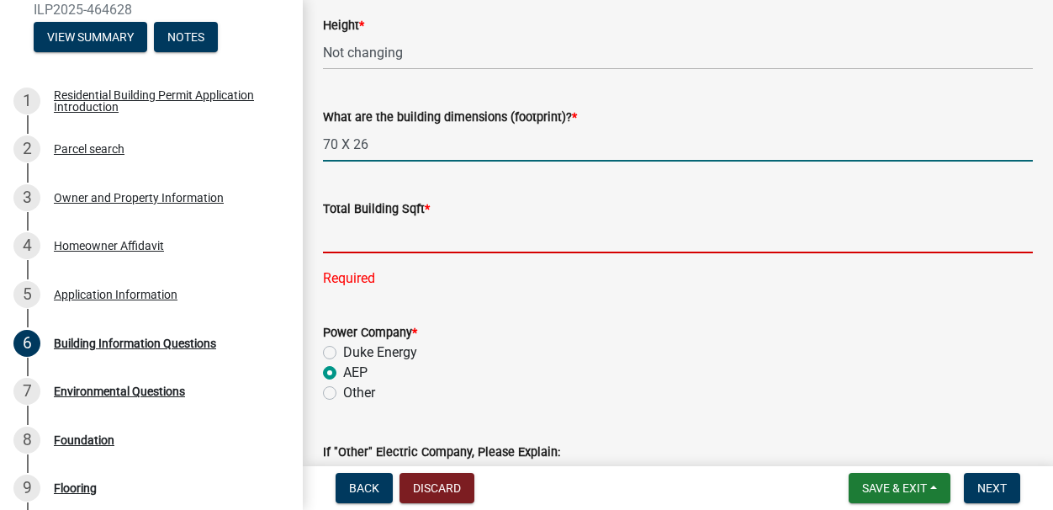
click at [439, 253] on input "text" at bounding box center [678, 236] width 710 height 34
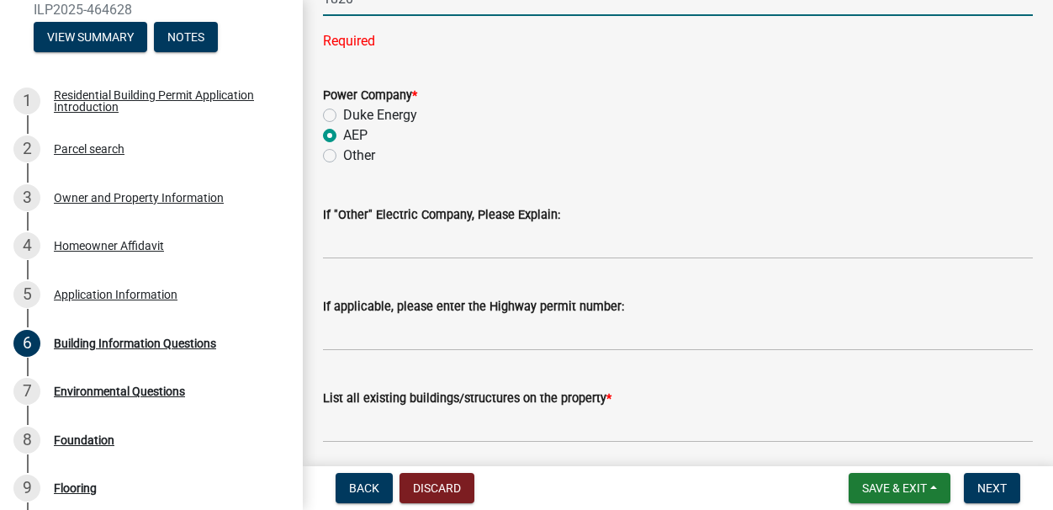
scroll to position [3955, 0]
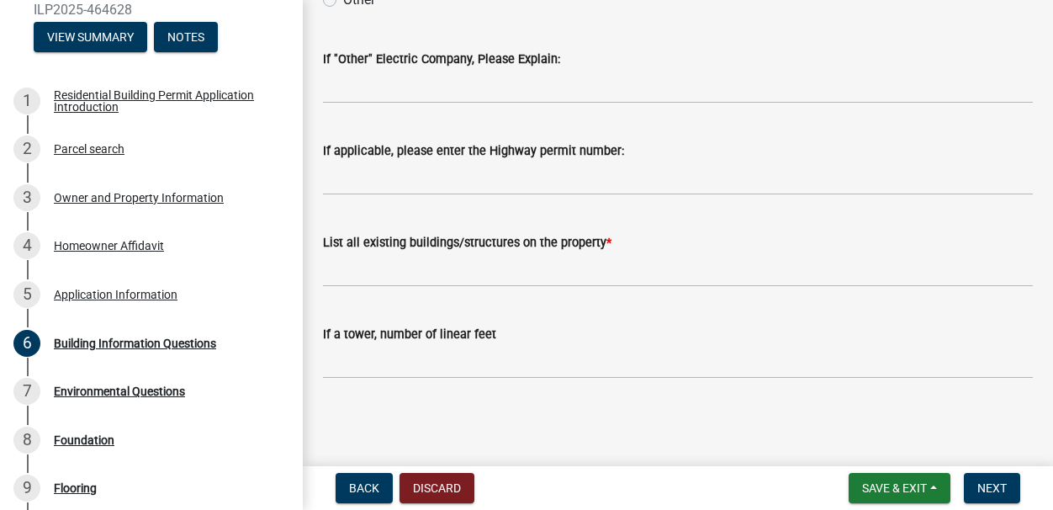
type input "1820"
click at [427, 287] on input "List all existing buildings/structures on the property *" at bounding box center [678, 269] width 710 height 34
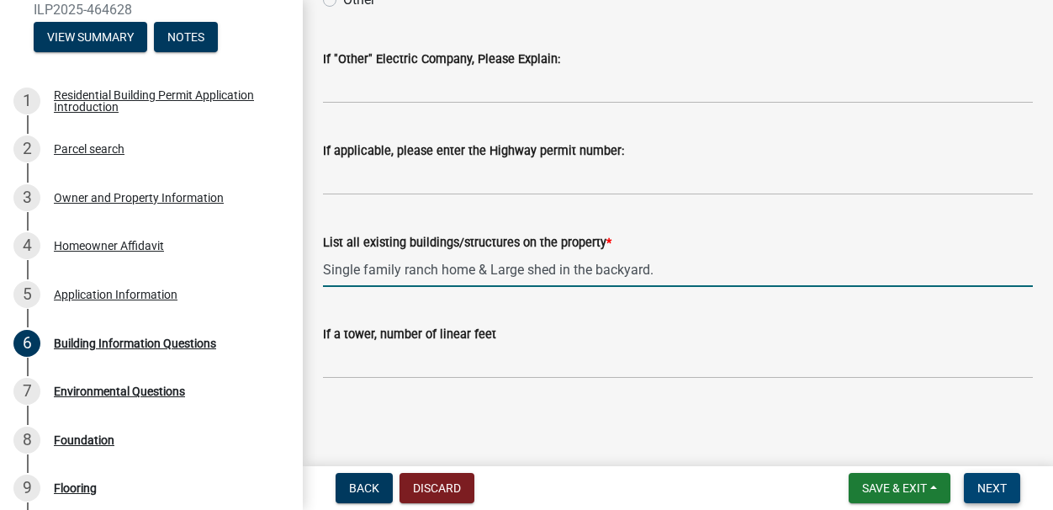
type input "Single family ranch home & Large shed in the backyard."
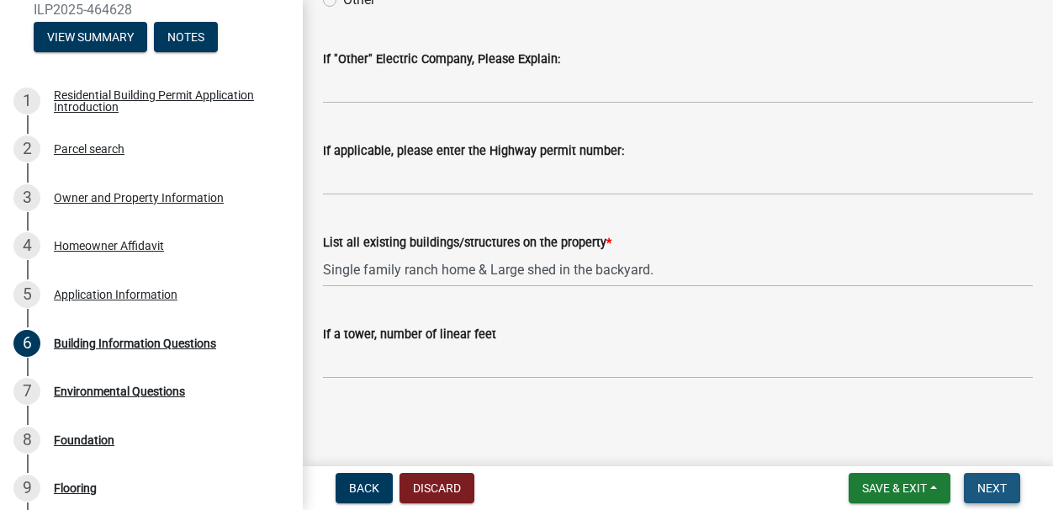
click at [904, 481] on span "Next" at bounding box center [992, 487] width 29 height 13
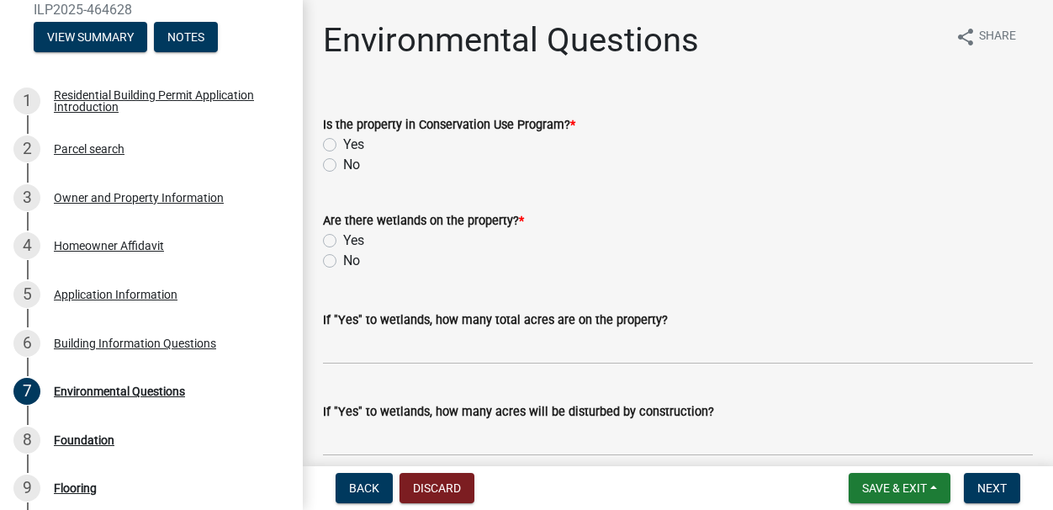
click at [343, 164] on label "No" at bounding box center [351, 165] width 17 height 20
click at [343, 164] on input "No" at bounding box center [348, 160] width 11 height 11
radio input "true"
click at [343, 263] on label "No" at bounding box center [351, 261] width 17 height 20
click at [343, 262] on input "No" at bounding box center [348, 256] width 11 height 11
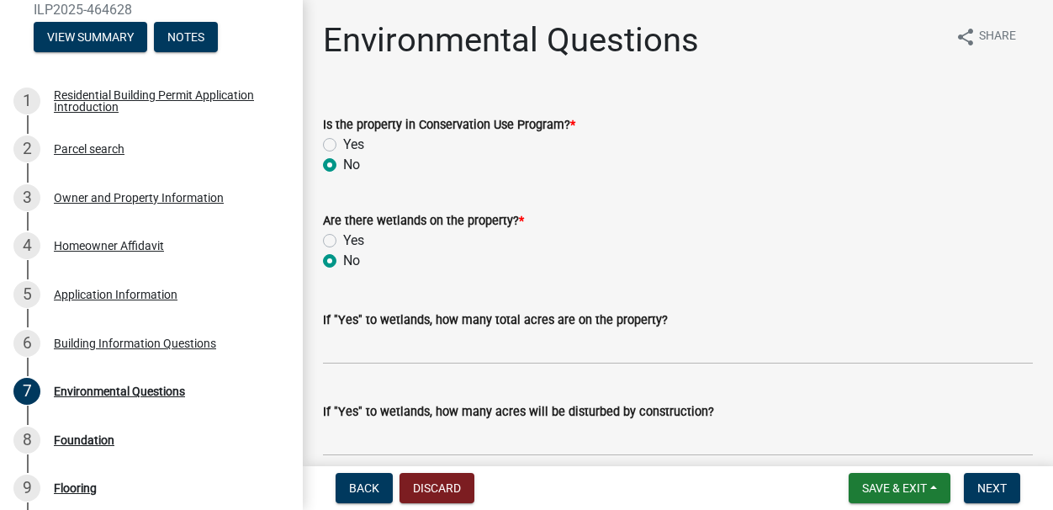
radio input "true"
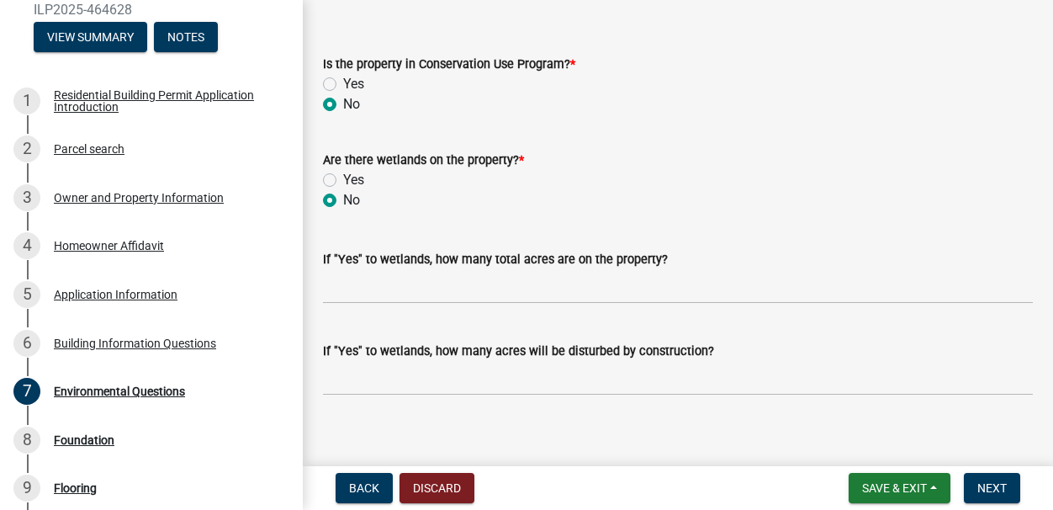
scroll to position [76, 0]
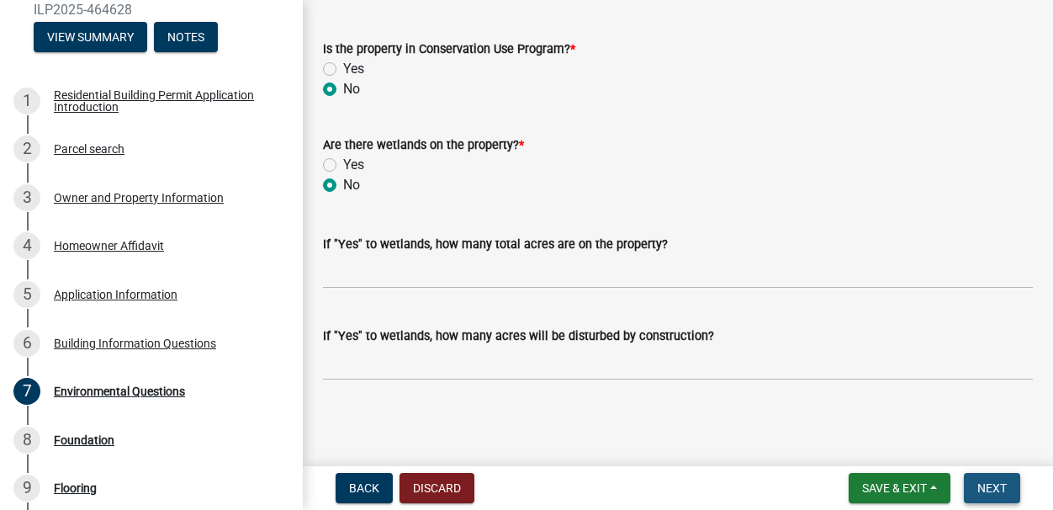
click at [904, 489] on span "Next" at bounding box center [992, 487] width 29 height 13
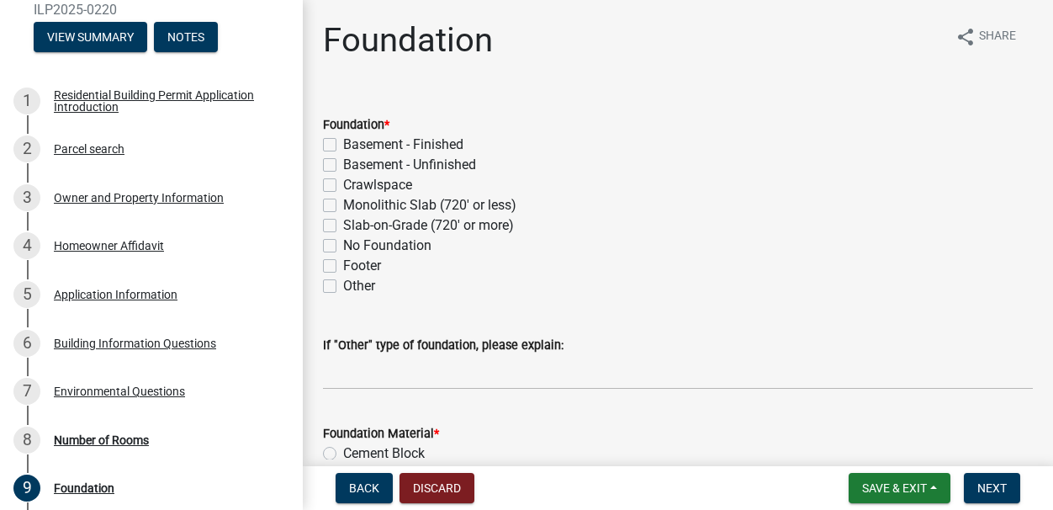
click at [343, 190] on label "Crawlspace" at bounding box center [377, 185] width 69 height 20
click at [343, 186] on input "Crawlspace" at bounding box center [348, 180] width 11 height 11
checkbox input "true"
checkbox input "false"
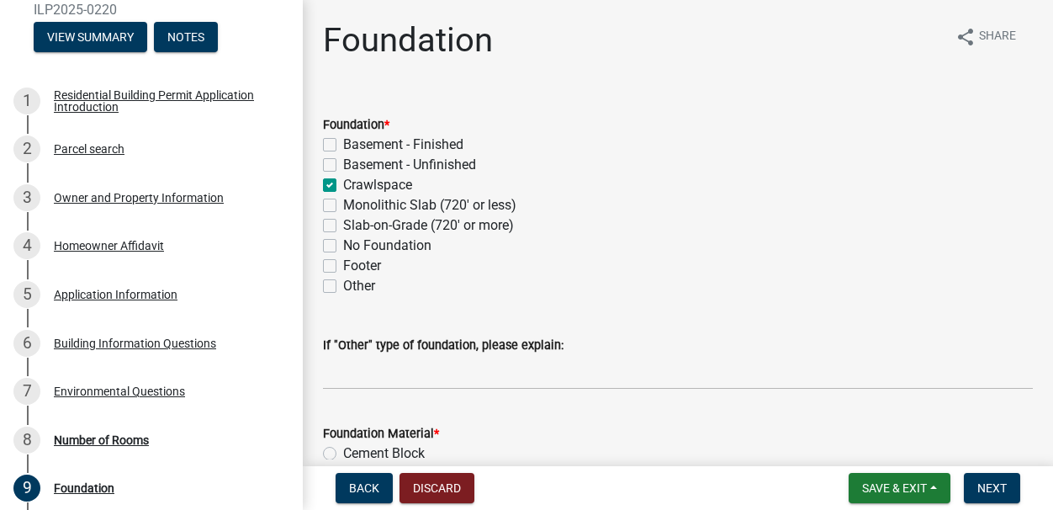
checkbox input "true"
checkbox input "false"
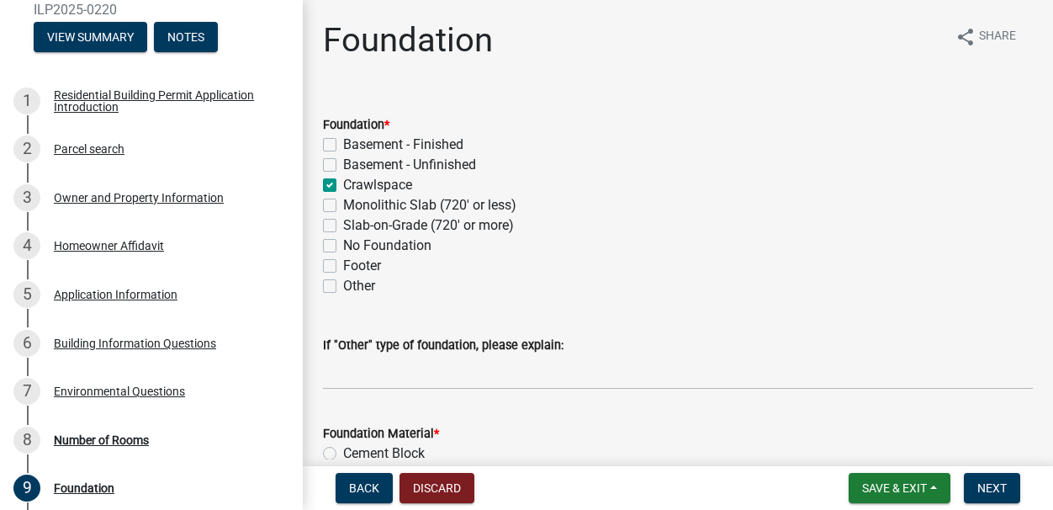
checkbox input "false"
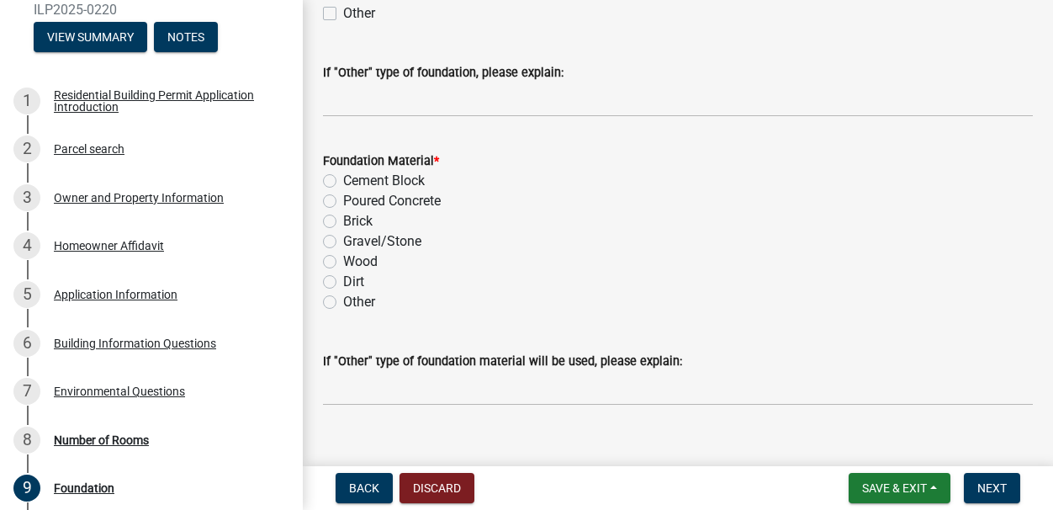
scroll to position [298, 0]
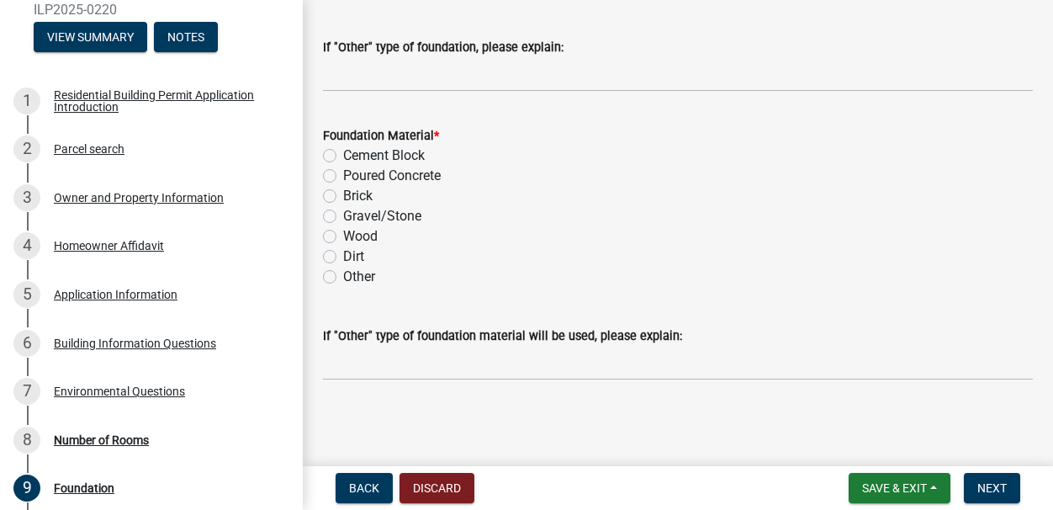
click at [343, 159] on label "Cement Block" at bounding box center [384, 156] width 82 height 20
click at [343, 157] on input "Cement Block" at bounding box center [348, 151] width 11 height 11
radio input "true"
click at [904, 486] on span "Next" at bounding box center [992, 487] width 29 height 13
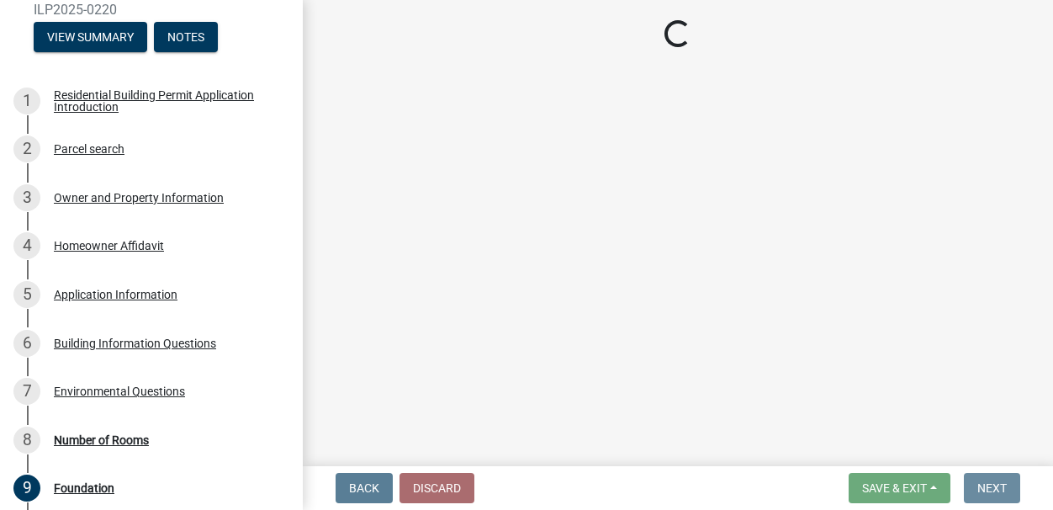
scroll to position [0, 0]
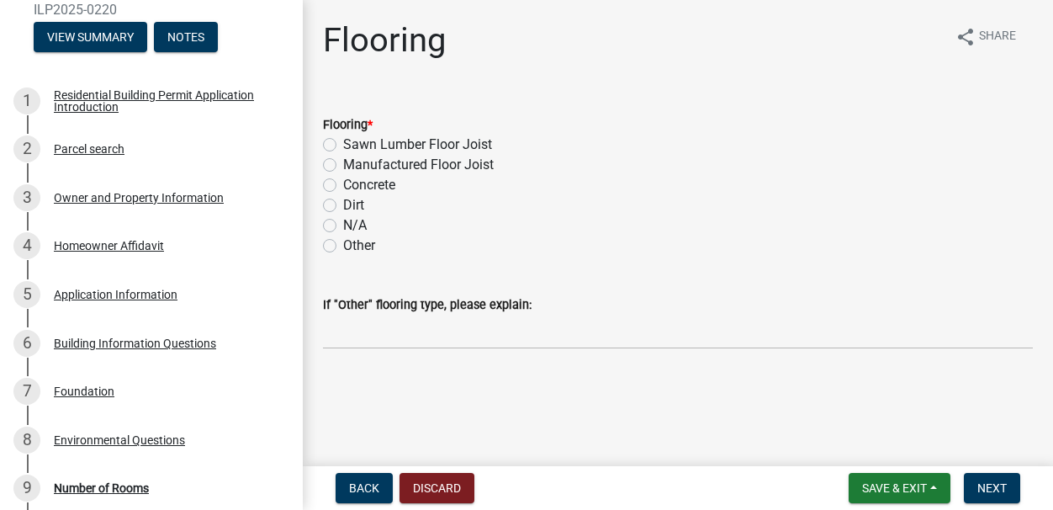
click at [433, 150] on label "Sawn Lumber Floor Joist" at bounding box center [417, 145] width 149 height 20
click at [354, 146] on input "Sawn Lumber Floor Joist" at bounding box center [348, 140] width 11 height 11
radio input "true"
click at [904, 488] on span "Next" at bounding box center [992, 487] width 29 height 13
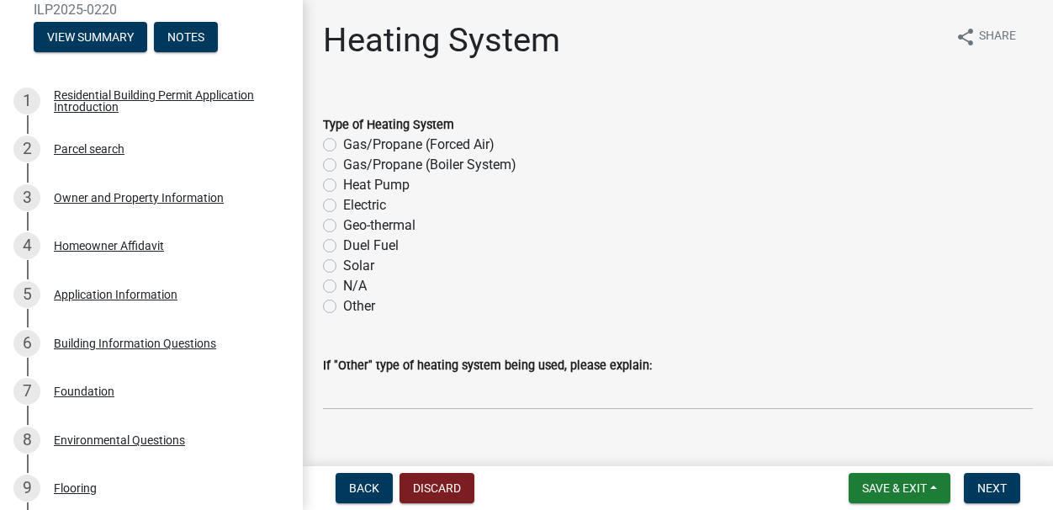
click at [343, 143] on label "Gas/Propane (Forced Air)" at bounding box center [418, 145] width 151 height 20
click at [343, 143] on input "Gas/Propane (Forced Air)" at bounding box center [348, 140] width 11 height 11
radio input "true"
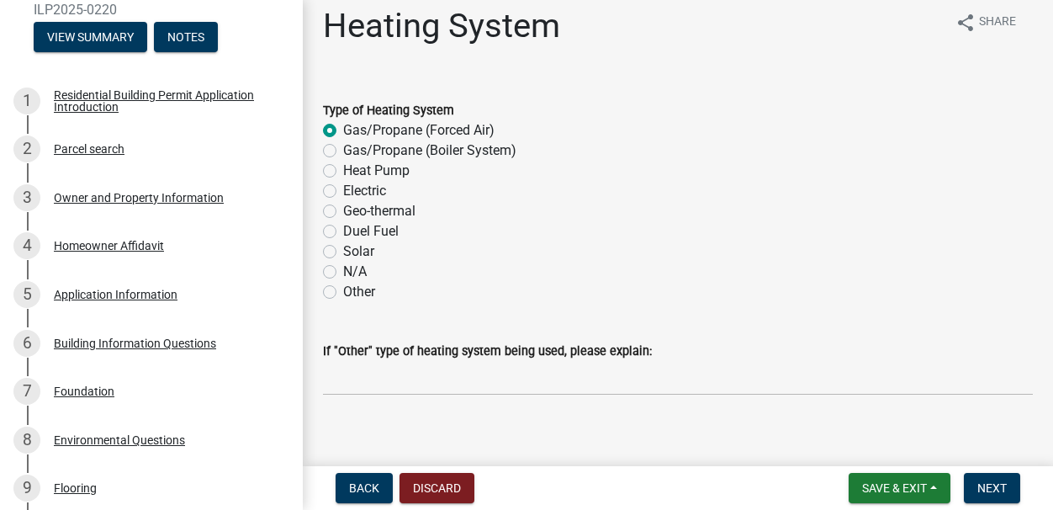
scroll to position [29, 0]
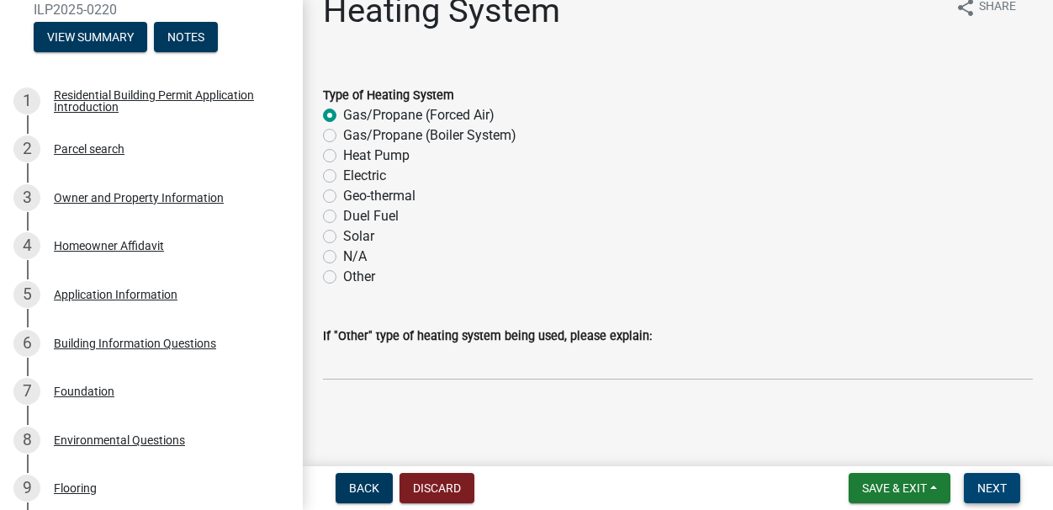
click at [904, 494] on span "Next" at bounding box center [992, 487] width 29 height 13
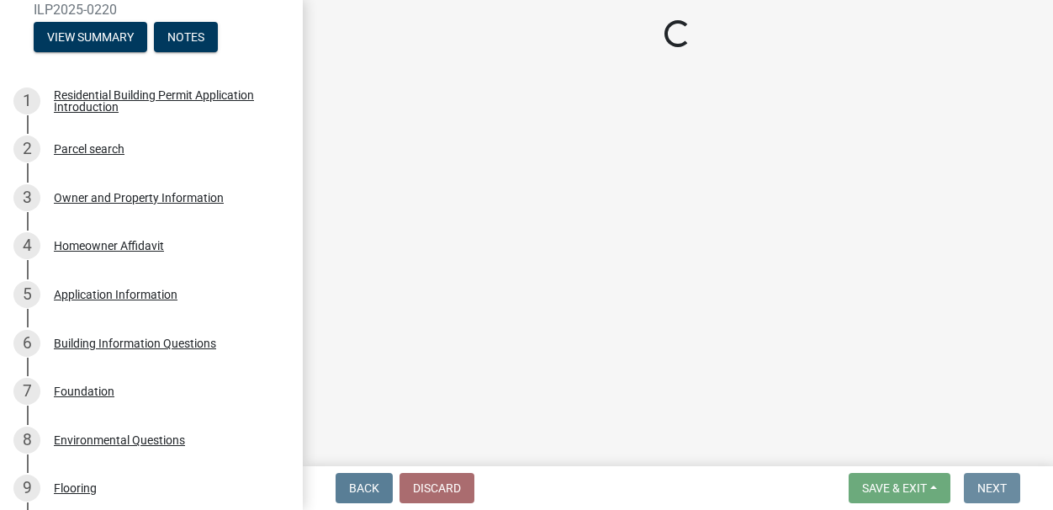
scroll to position [0, 0]
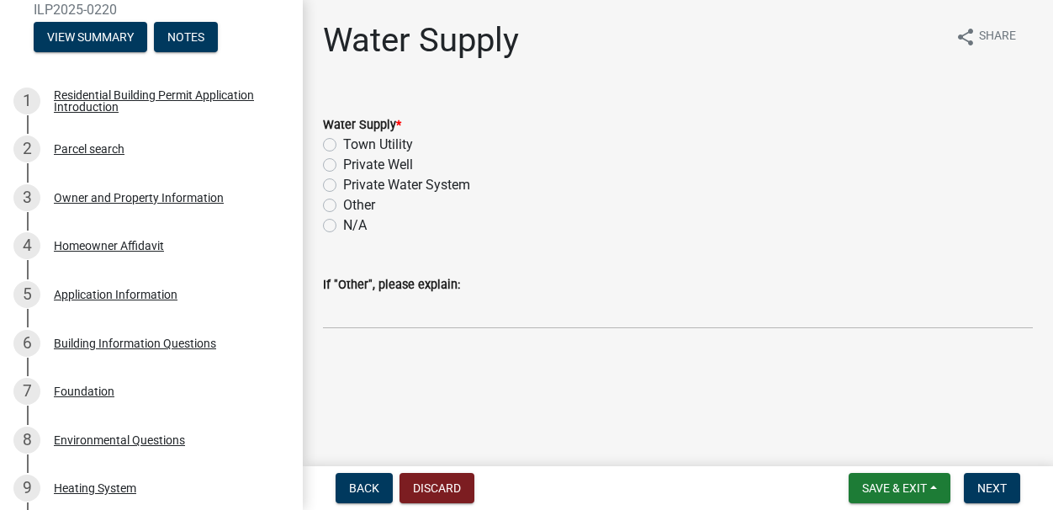
click at [343, 169] on label "Private Well" at bounding box center [378, 165] width 70 height 20
click at [343, 166] on input "Private Well" at bounding box center [348, 160] width 11 height 11
radio input "true"
click at [904, 488] on span "Next" at bounding box center [992, 487] width 29 height 13
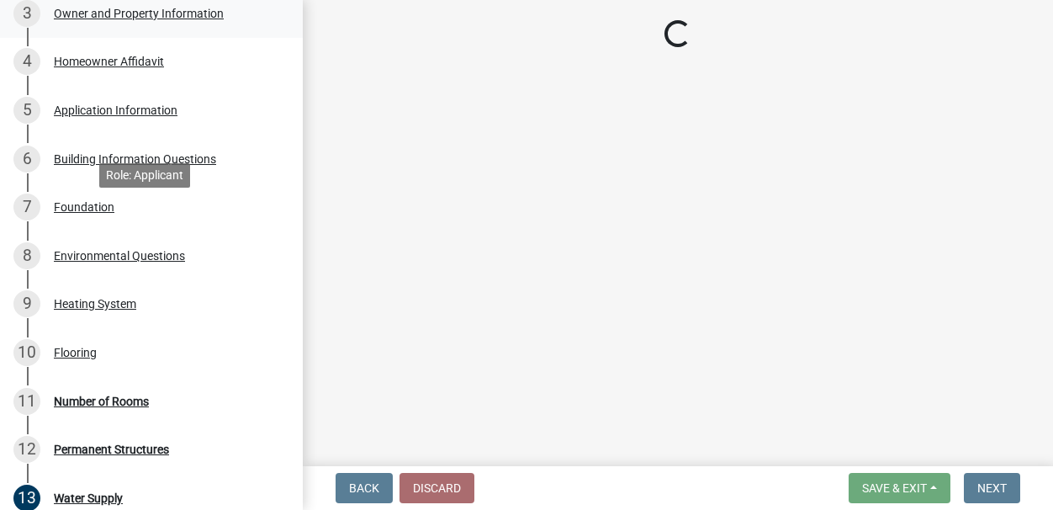
scroll to position [676, 0]
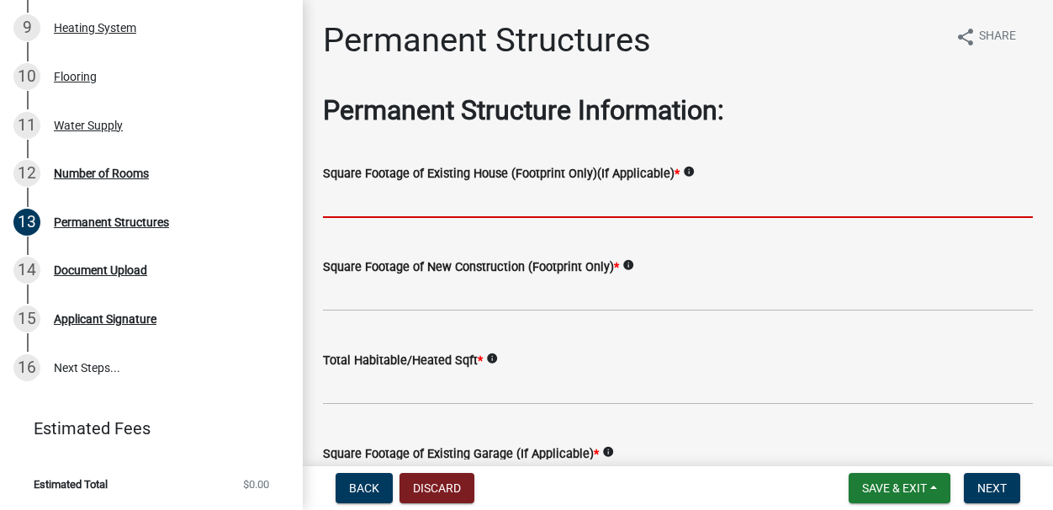
click at [576, 203] on input "text" at bounding box center [678, 200] width 710 height 34
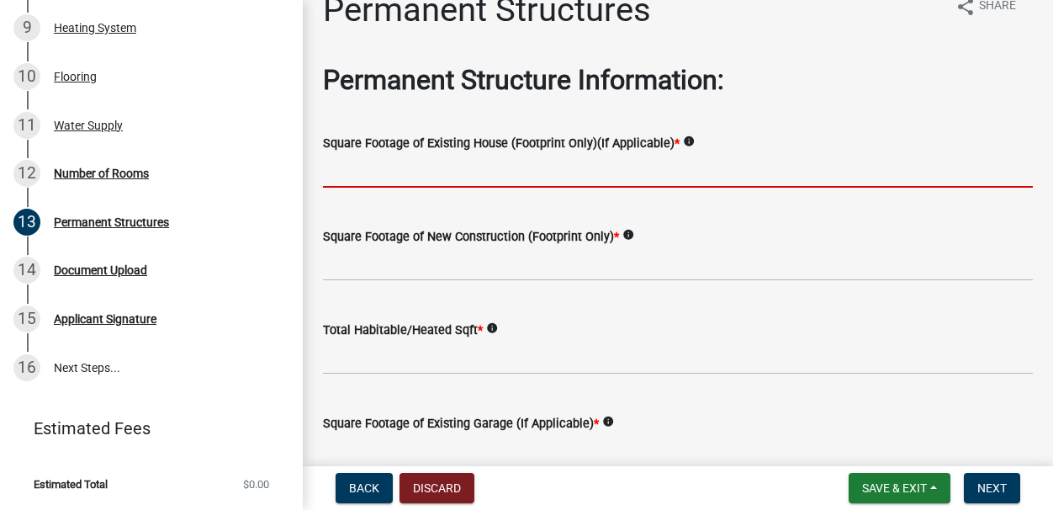
scroll to position [31, 0]
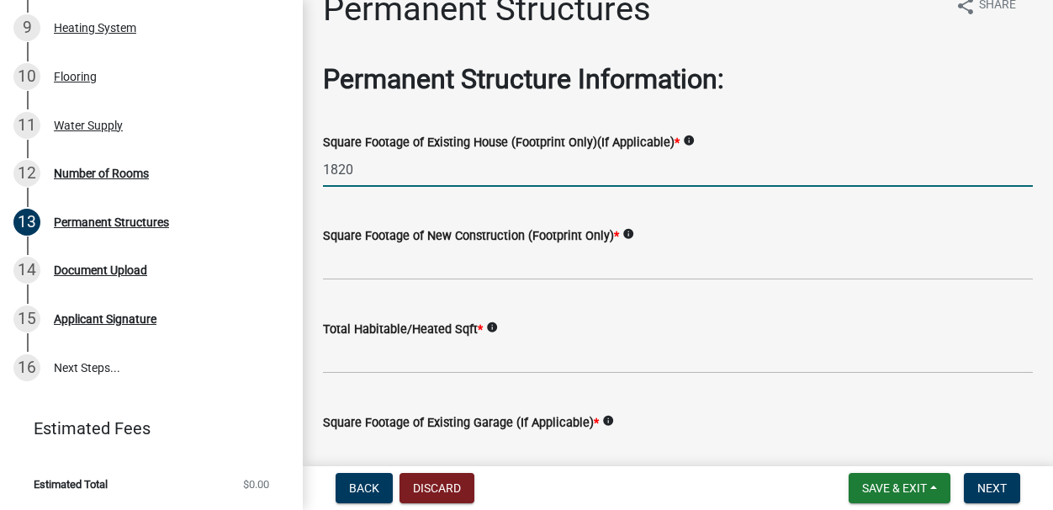
type input "1820"
click at [570, 274] on input "text" at bounding box center [678, 263] width 710 height 34
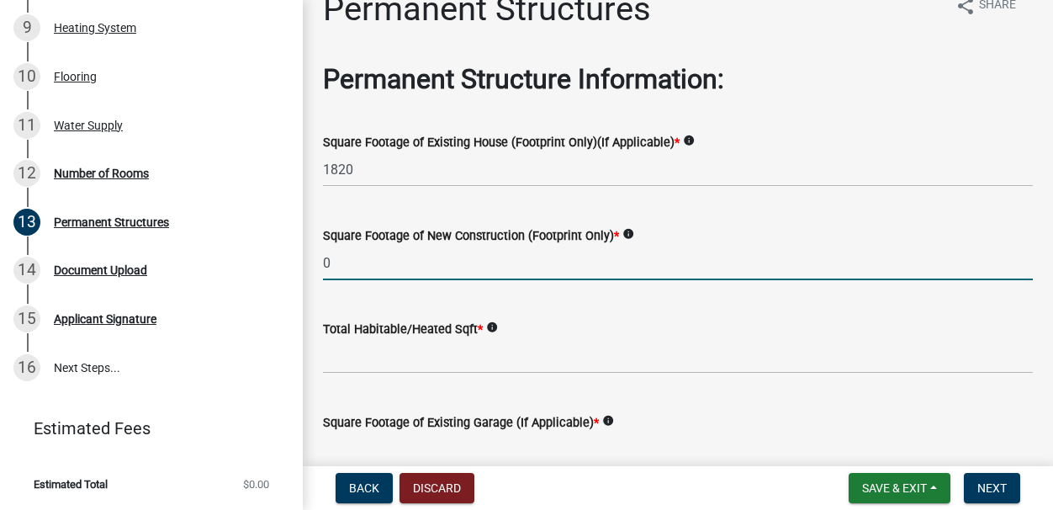
type input "0"
click at [487, 354] on input "text" at bounding box center [678, 356] width 710 height 34
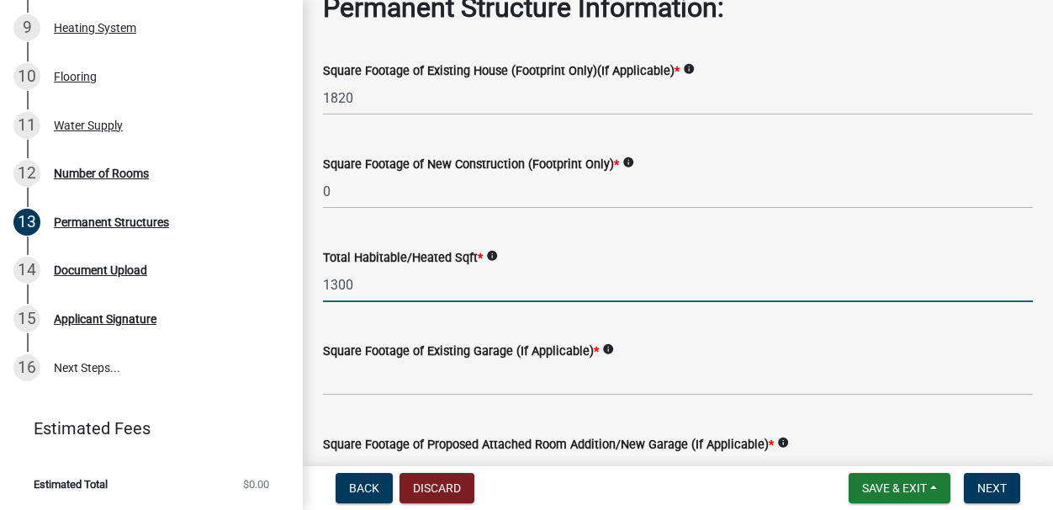
scroll to position [130, 0]
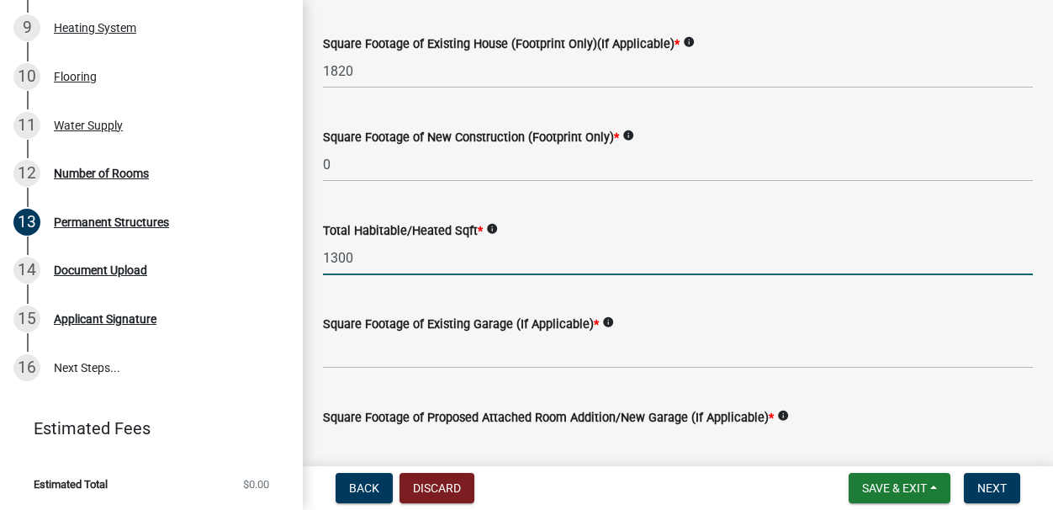
type input "1300"
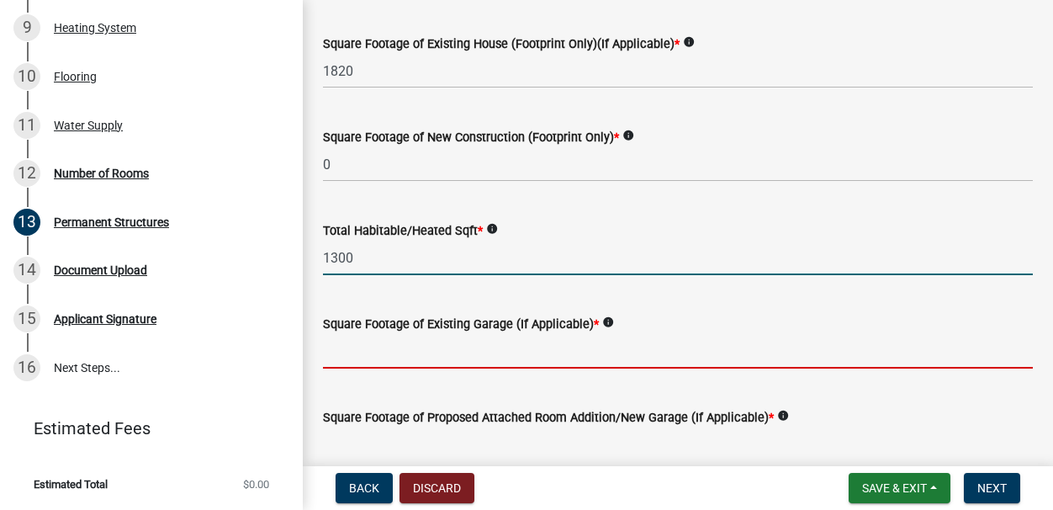
click at [553, 360] on input "text" at bounding box center [678, 351] width 710 height 34
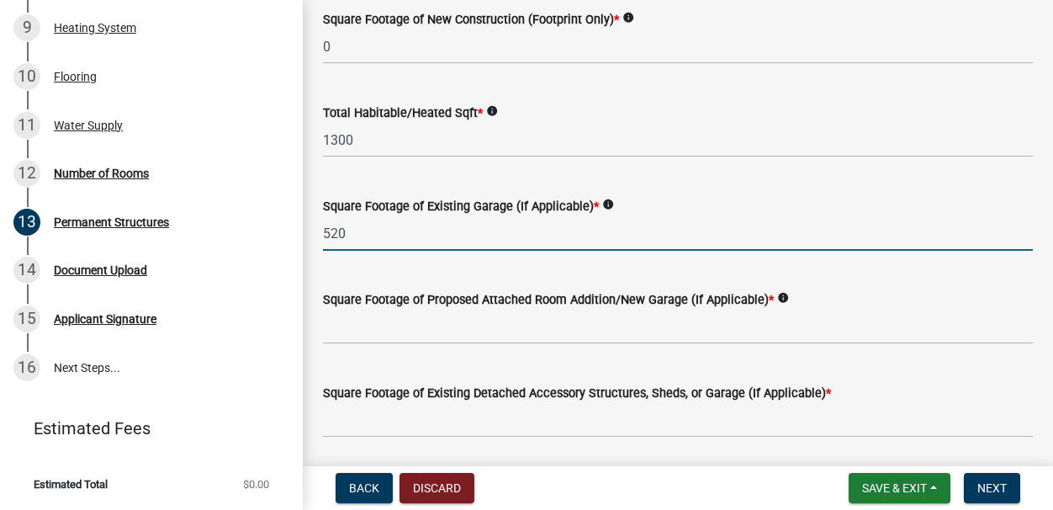
scroll to position [294, 0]
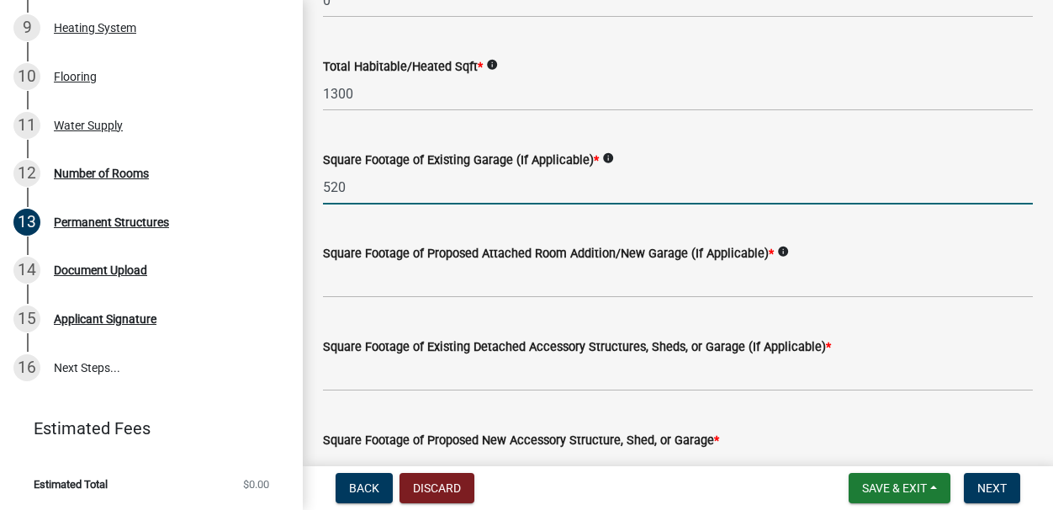
type input "520"
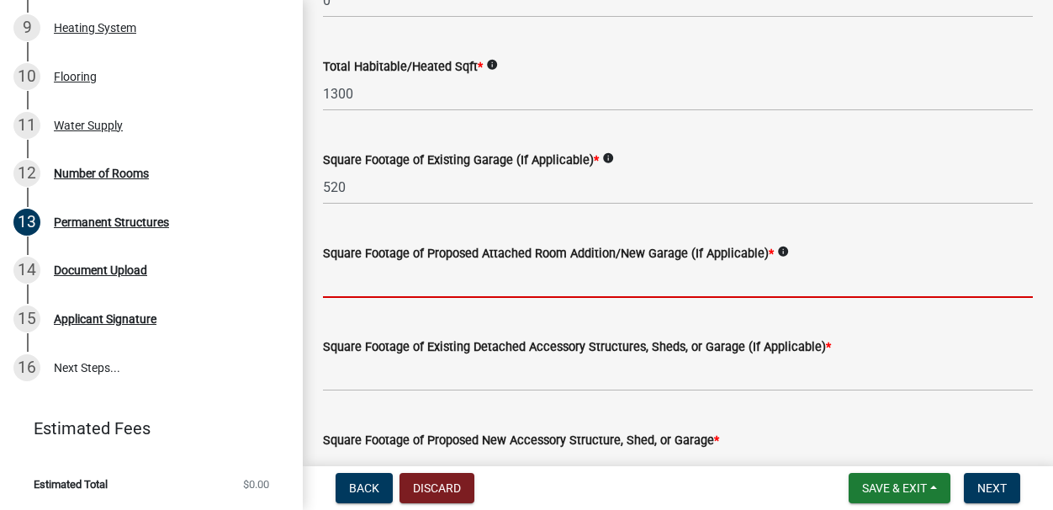
click at [585, 285] on input "text" at bounding box center [678, 280] width 710 height 34
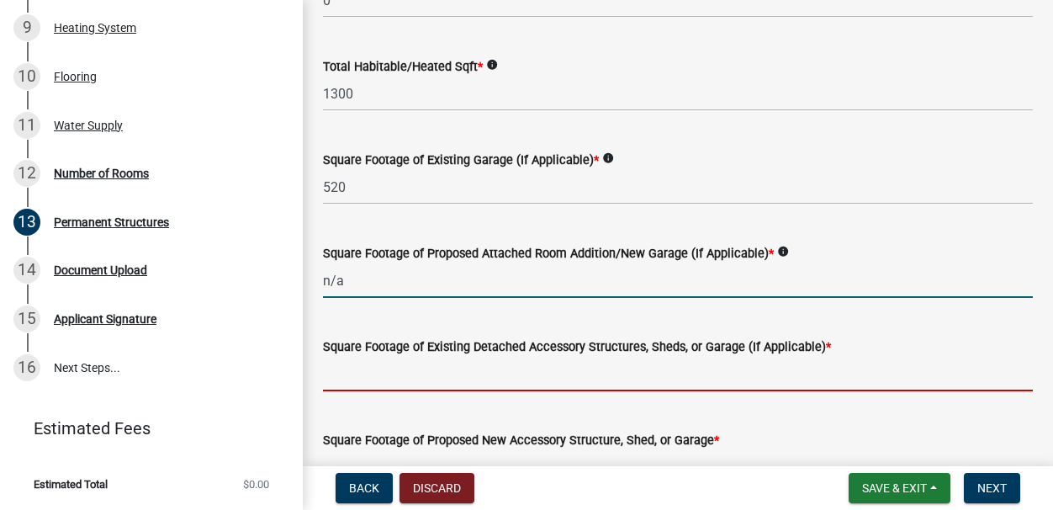
type input "0"
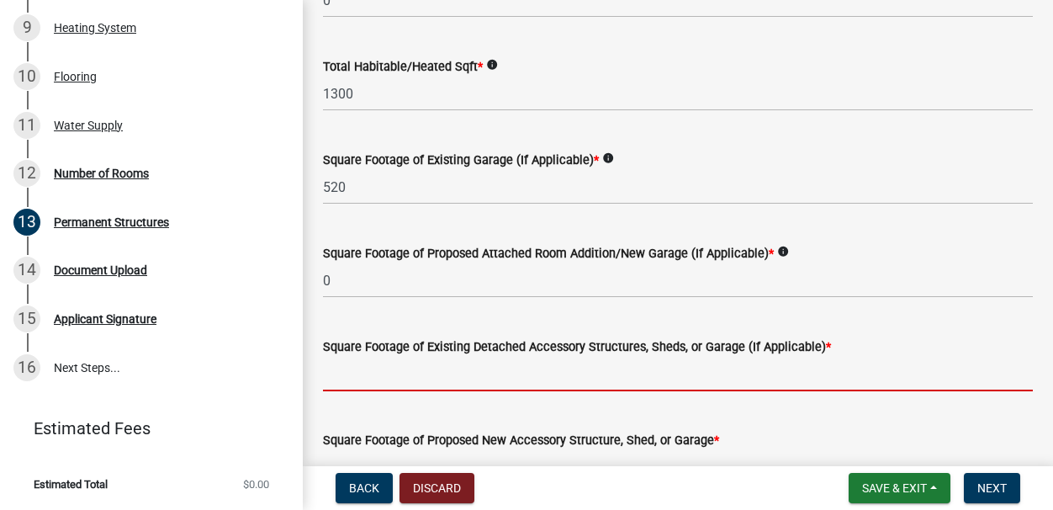
click at [588, 375] on input "text" at bounding box center [678, 374] width 710 height 34
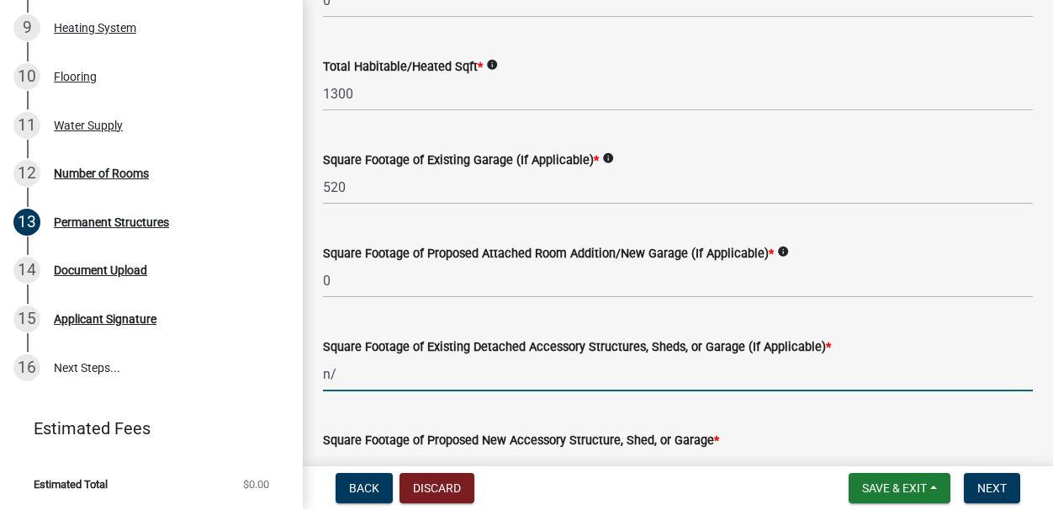
type input "n/a"
drag, startPoint x: 434, startPoint y: 380, endPoint x: 232, endPoint y: 363, distance: 202.7
click at [232, 363] on div "Residential Building Permits ILP2025-0220 View Summary Notes 1 Residential Buil…" at bounding box center [526, 255] width 1053 height 510
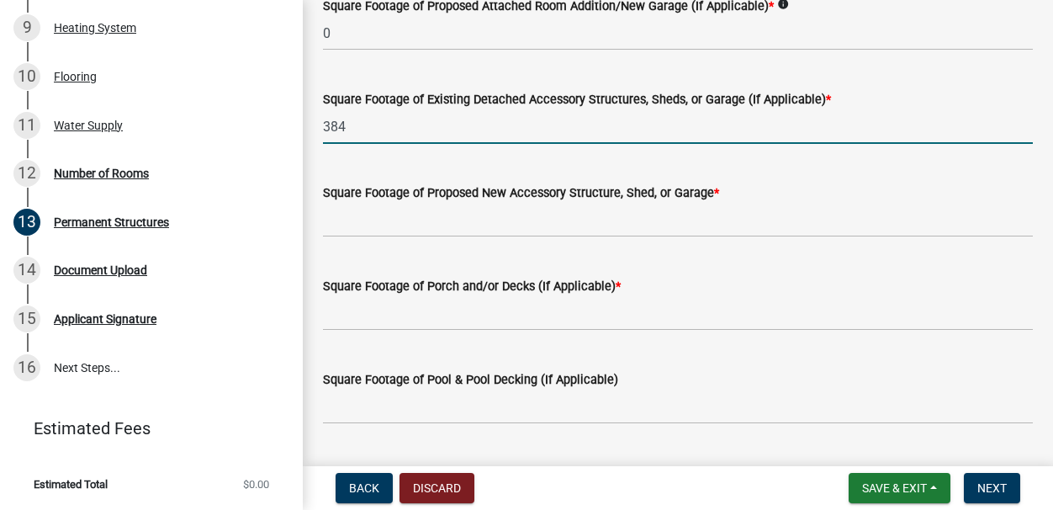
scroll to position [548, 0]
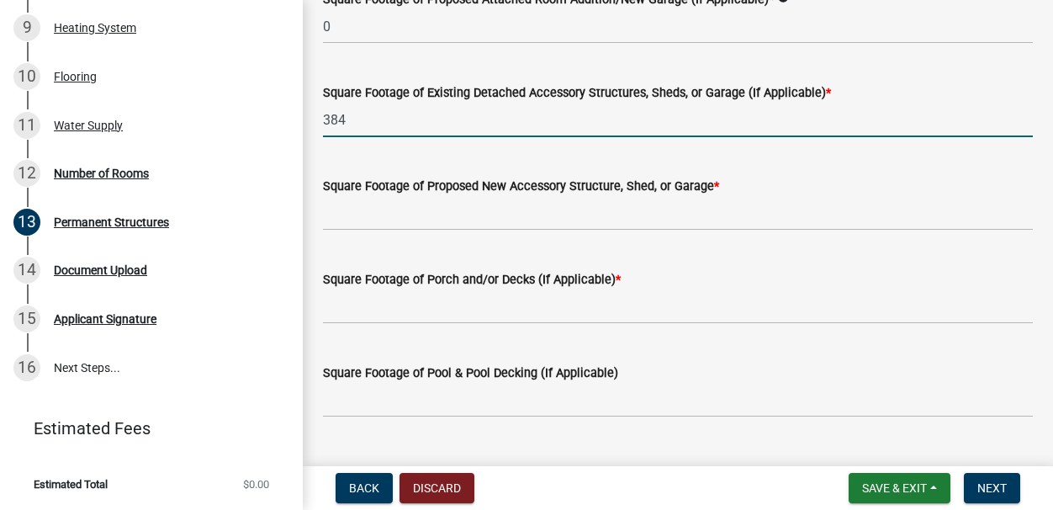
type input "384"
click at [563, 224] on input "text" at bounding box center [678, 213] width 710 height 34
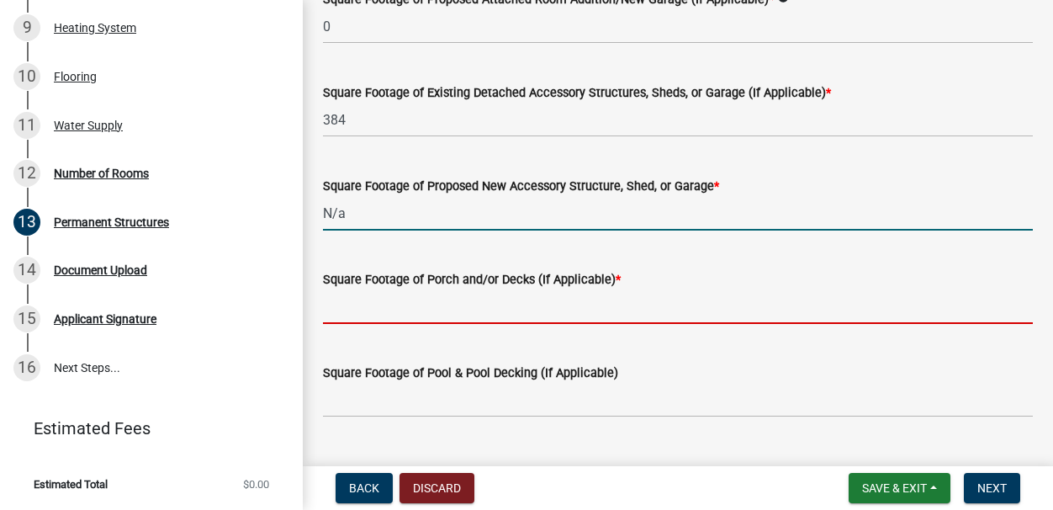
type input "0"
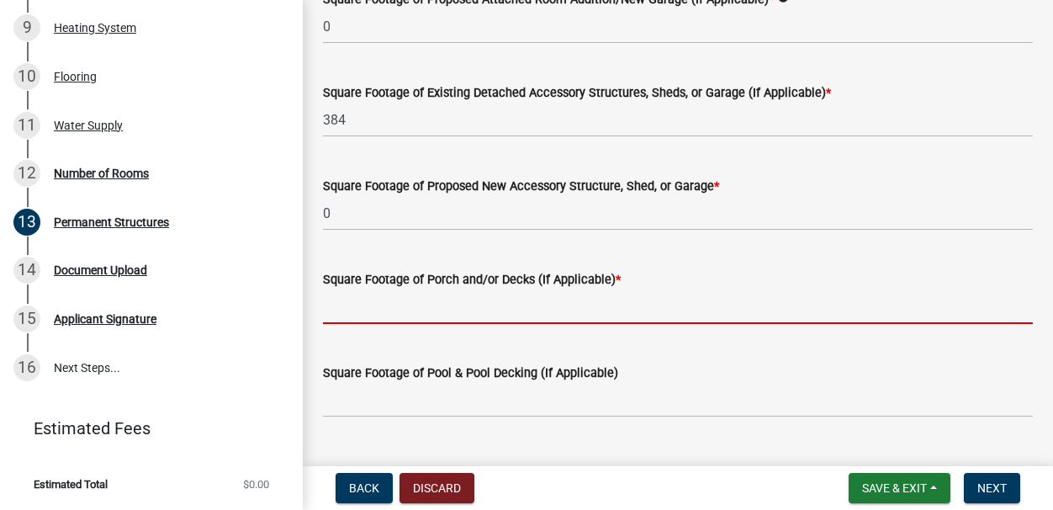
click at [533, 293] on input "text" at bounding box center [678, 306] width 710 height 34
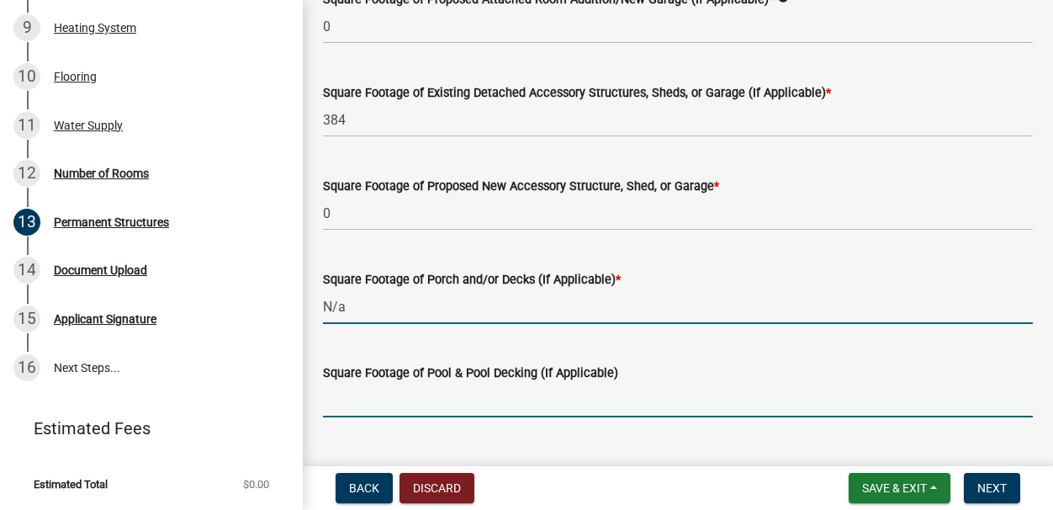
type input "0"
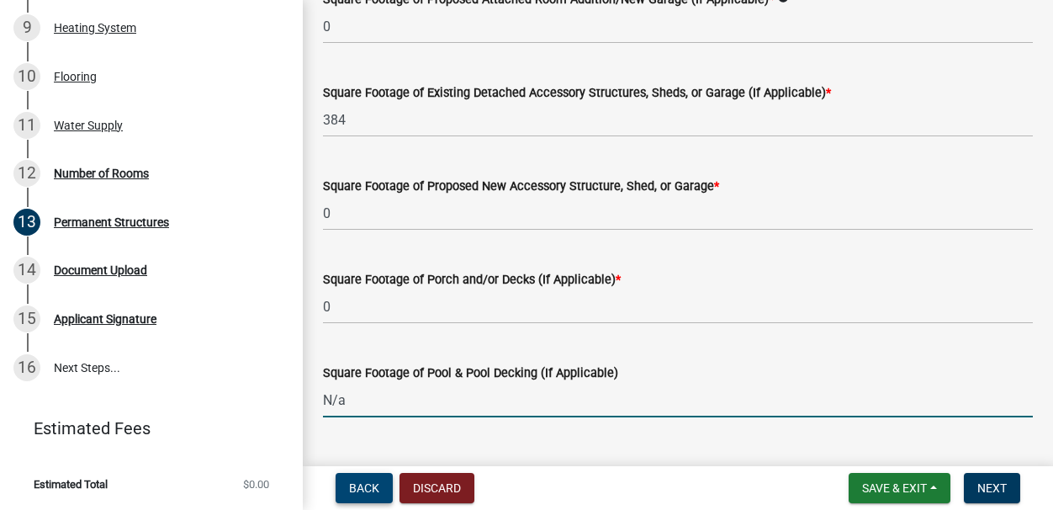
type input "0"
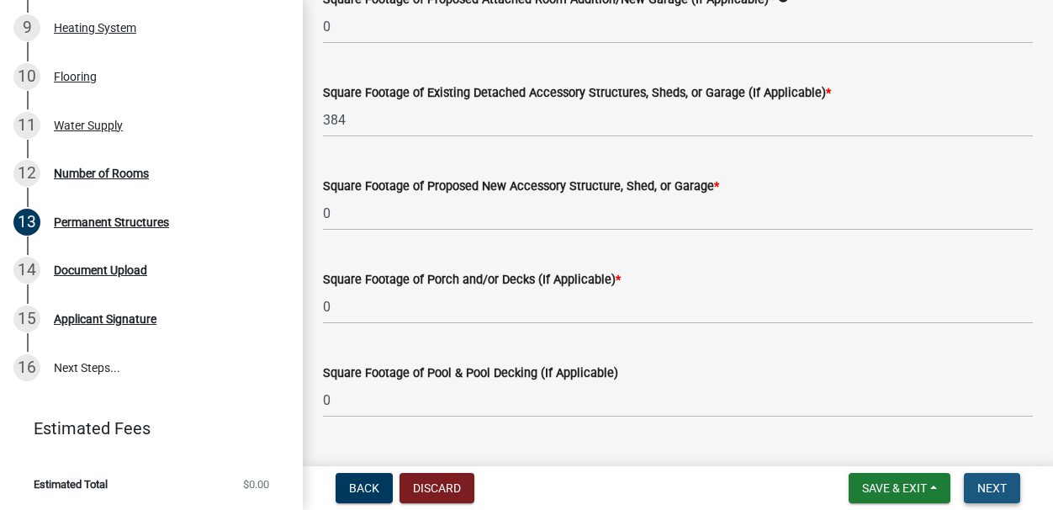
click at [904, 493] on span "Next" at bounding box center [992, 487] width 29 height 13
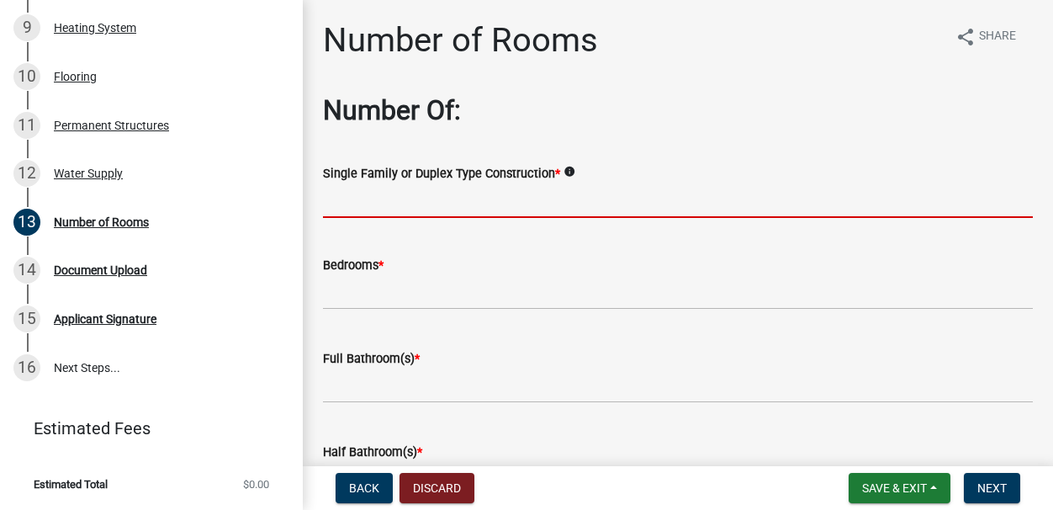
click at [498, 201] on input "Single Family or Duplex Type Construction *" at bounding box center [678, 200] width 710 height 34
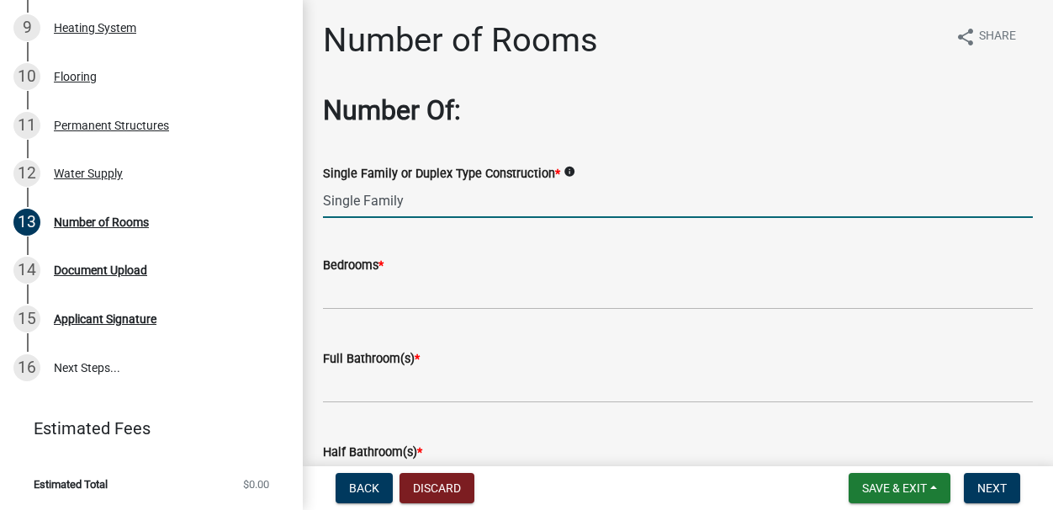
type input "Single Family"
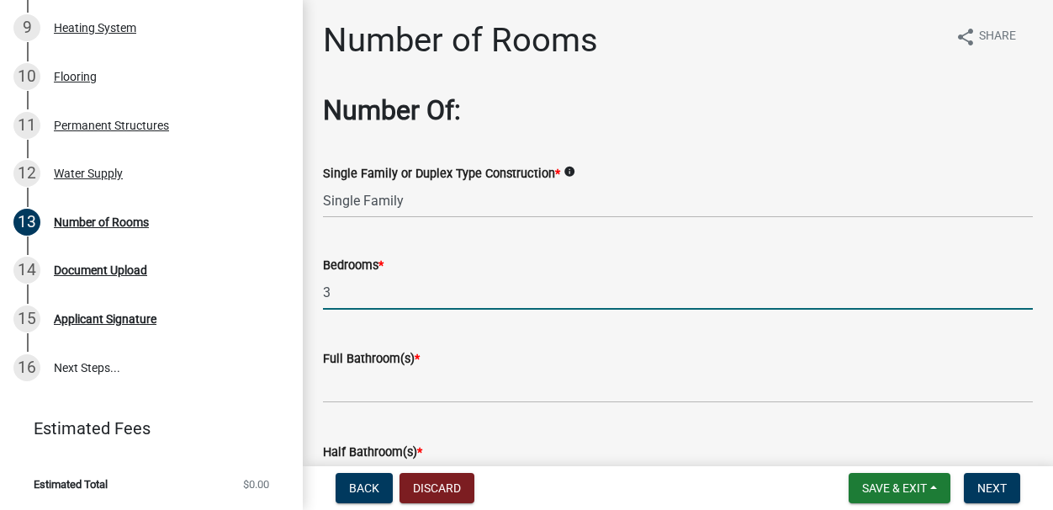
type input "3"
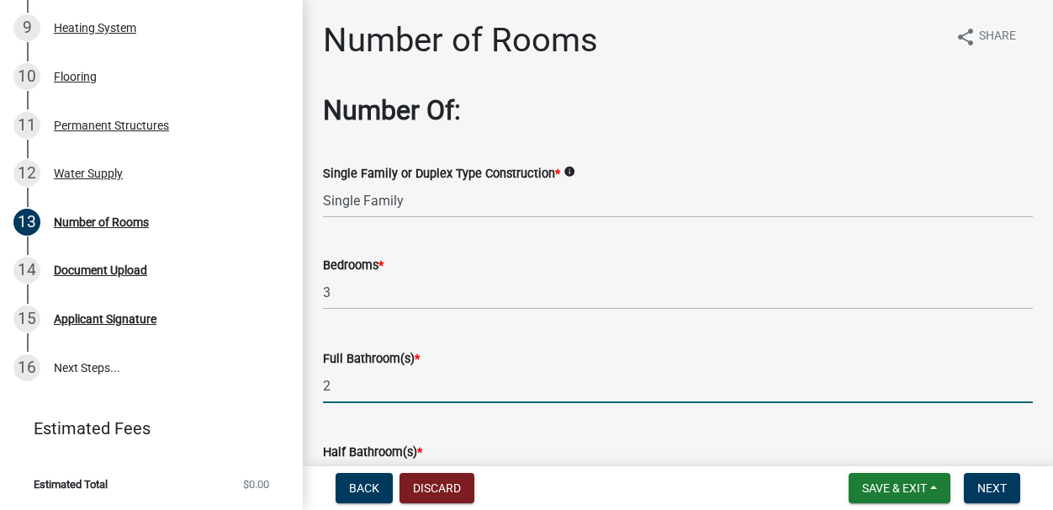
type input "2"
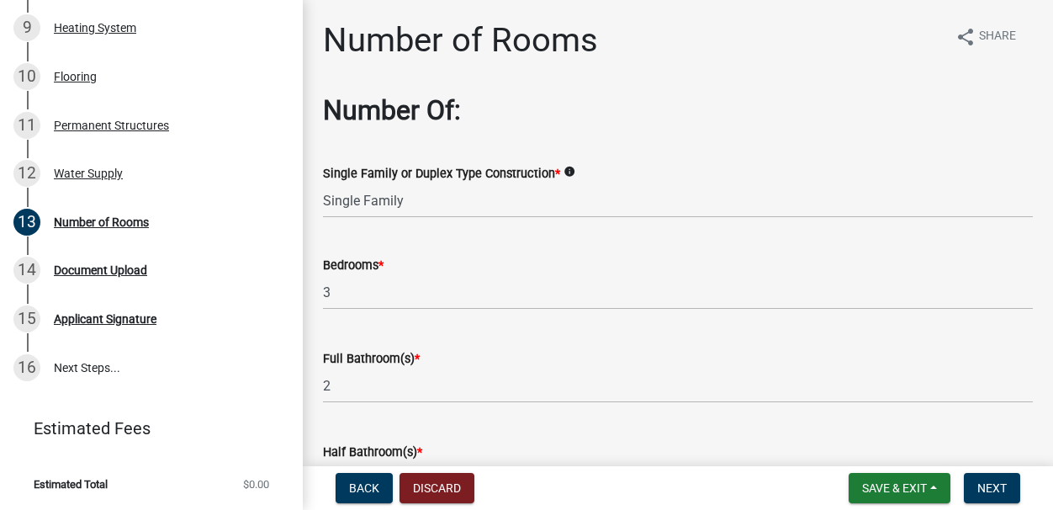
scroll to position [250, 0]
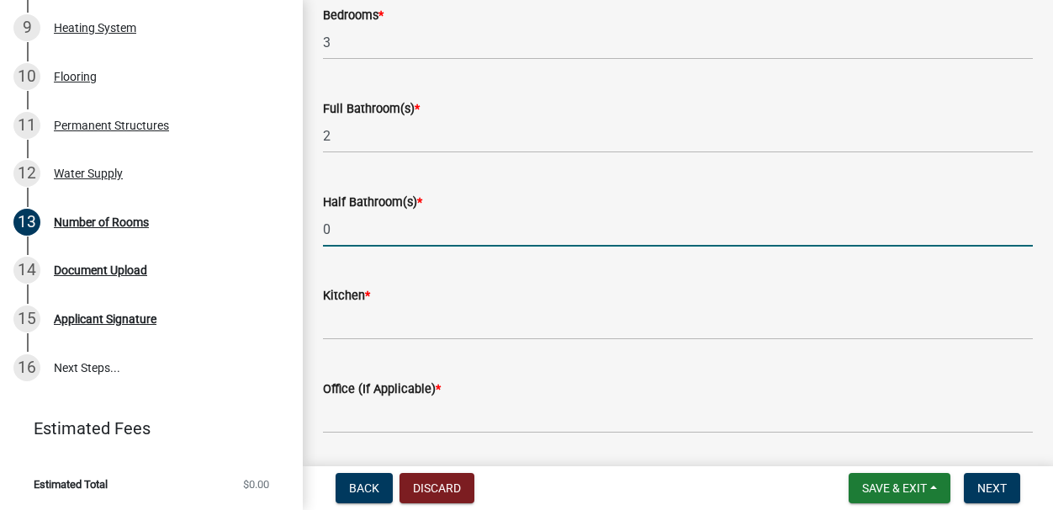
type input "0"
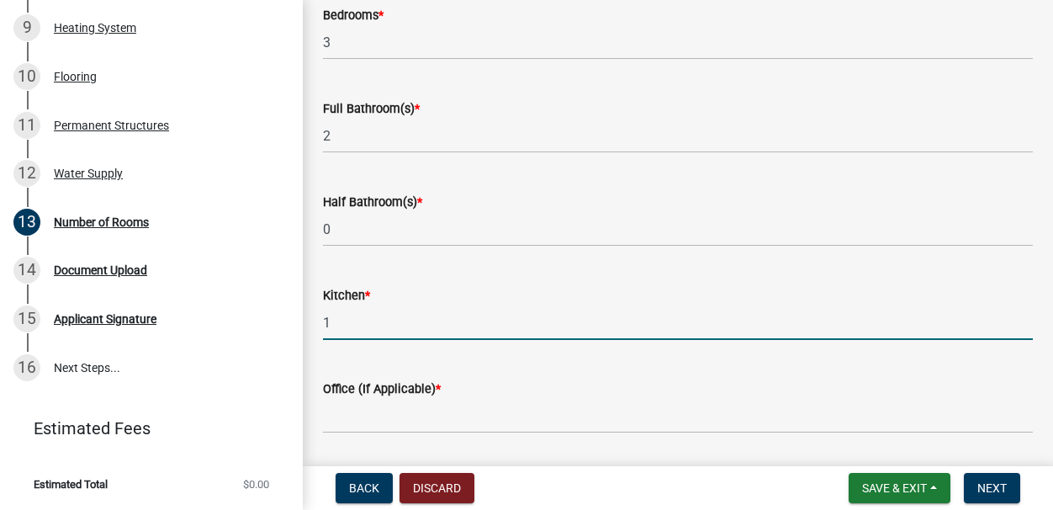
type input "1"
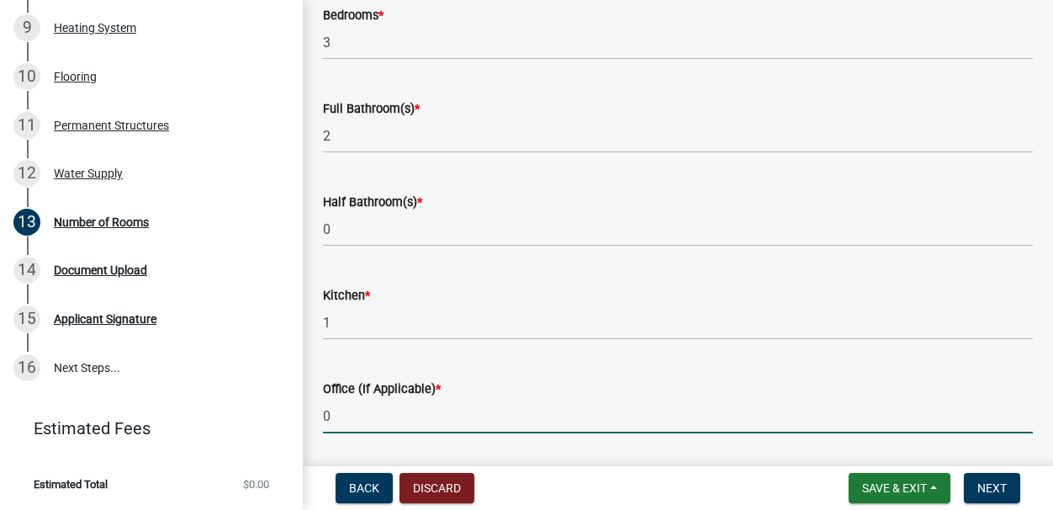
type input "0"
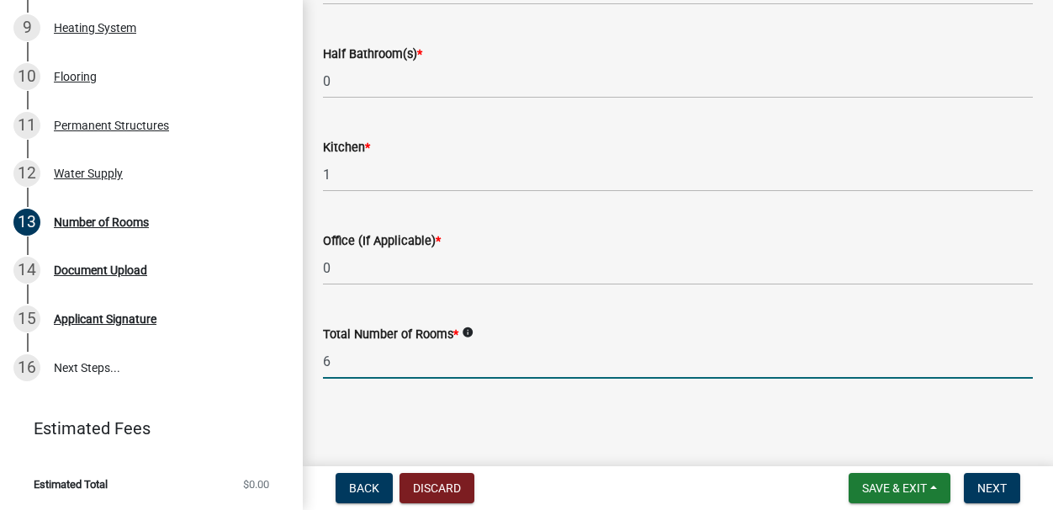
type input "6"
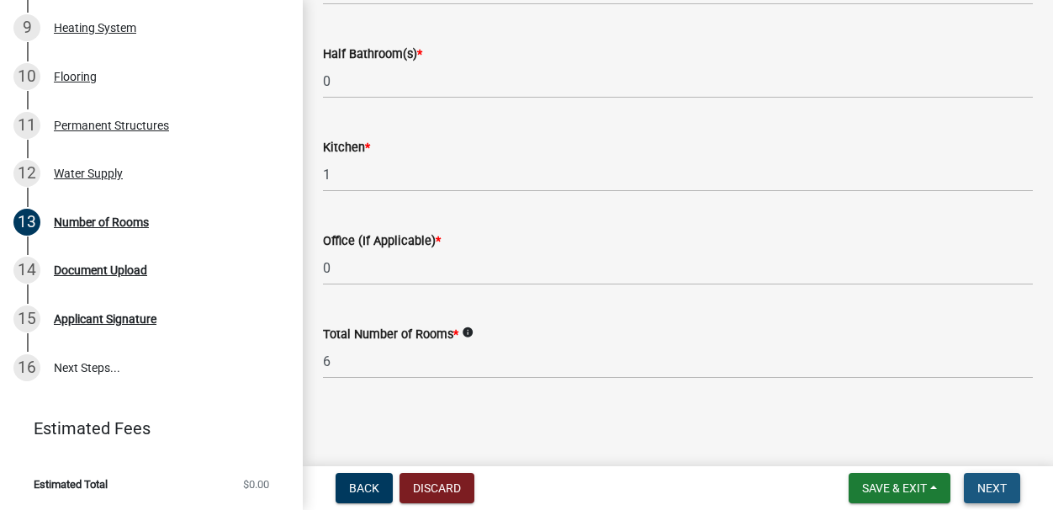
click at [904, 485] on button "Next" at bounding box center [992, 488] width 56 height 30
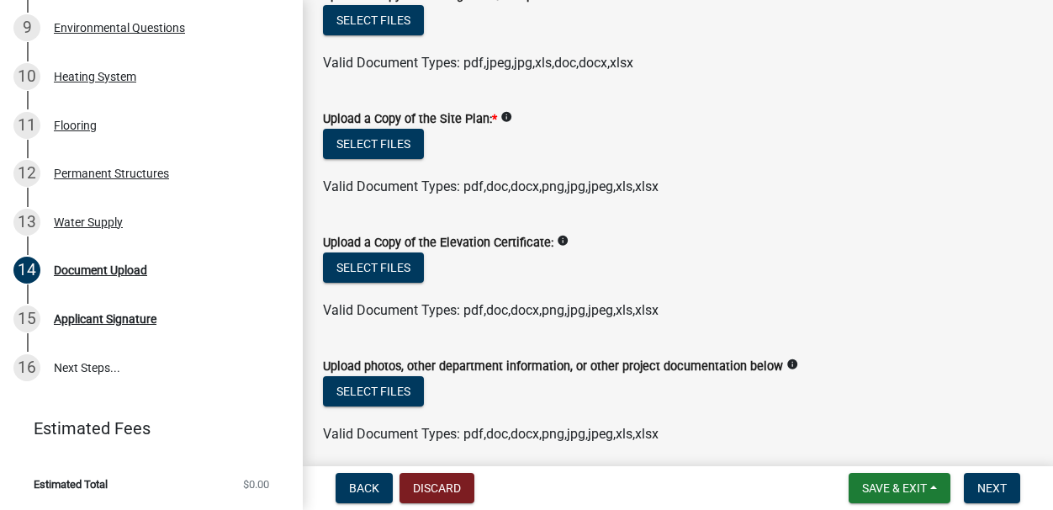
scroll to position [0, 0]
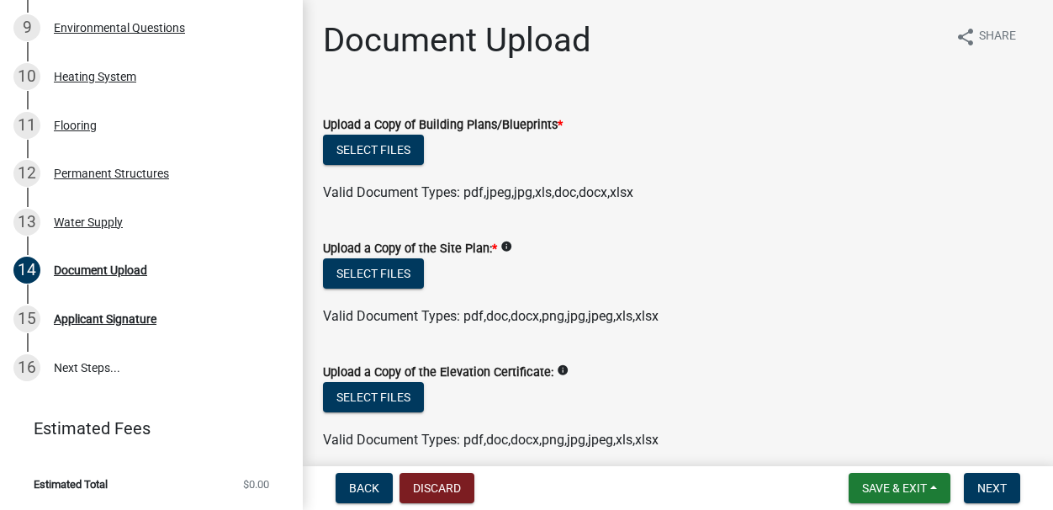
click at [517, 125] on label "Upload a Copy of Building Plans/Blueprints *" at bounding box center [443, 125] width 240 height 12
click at [552, 119] on label "Upload a Copy of Building Plans/Blueprints *" at bounding box center [443, 125] width 240 height 12
click at [472, 130] on label "Upload a Copy of Building Plans/Blueprints *" at bounding box center [443, 125] width 240 height 12
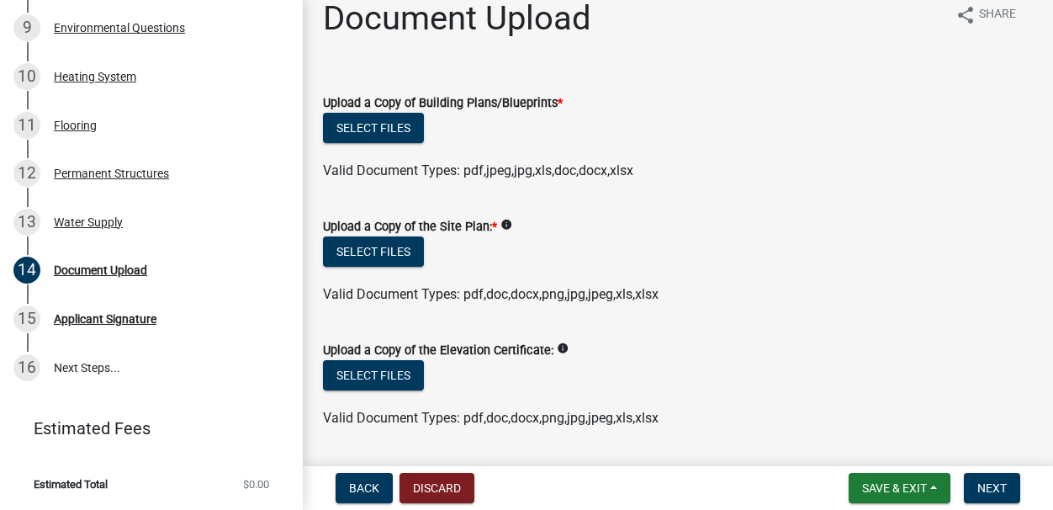
scroll to position [23, 0]
click at [504, 225] on icon "info" at bounding box center [507, 224] width 12 height 12
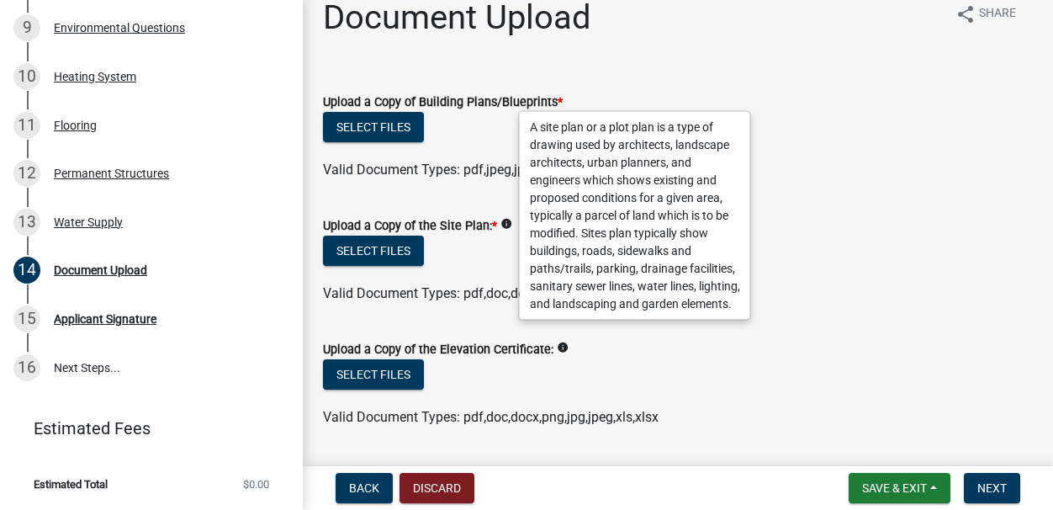
click at [505, 226] on icon "info" at bounding box center [507, 224] width 12 height 12
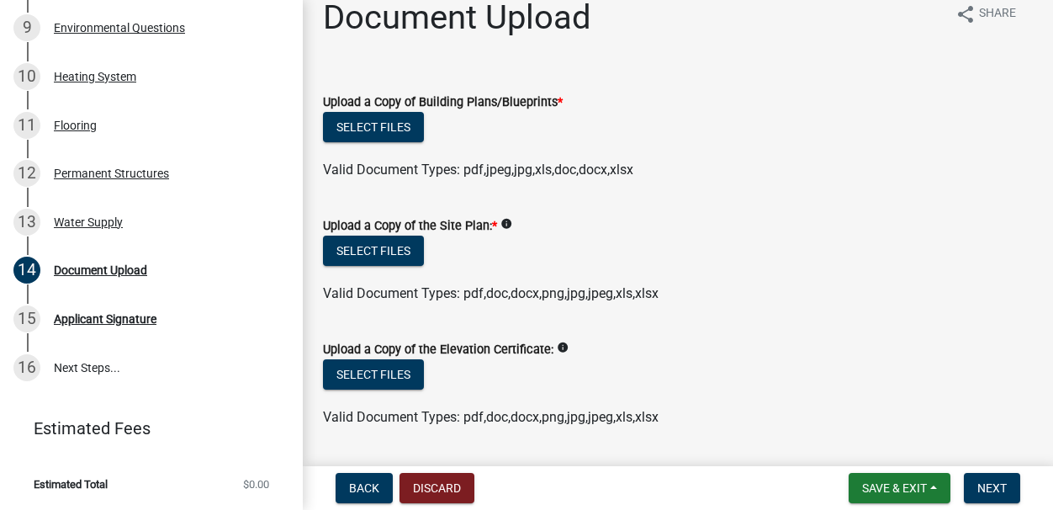
click at [560, 101] on span "*" at bounding box center [560, 102] width 5 height 14
click at [904, 481] on span "Next" at bounding box center [992, 487] width 29 height 13
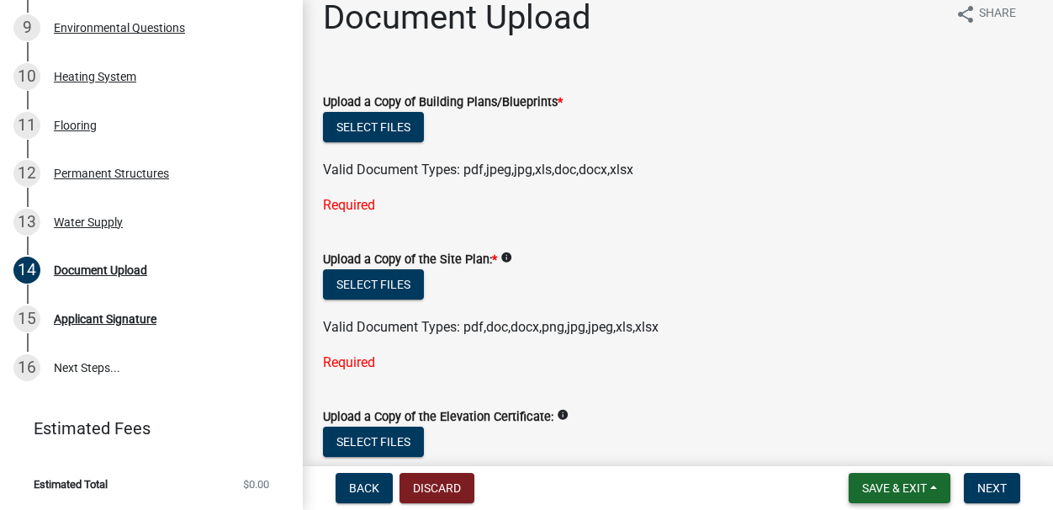
click at [904, 477] on button "Save & Exit" at bounding box center [900, 488] width 102 height 30
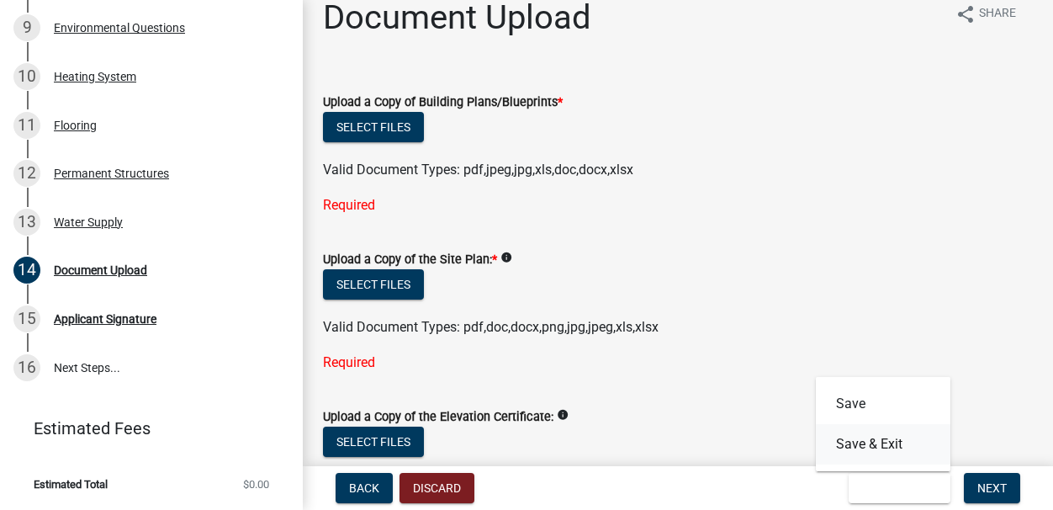
click at [883, 443] on button "Save & Exit" at bounding box center [883, 444] width 135 height 40
